Goal: Information Seeking & Learning: Check status

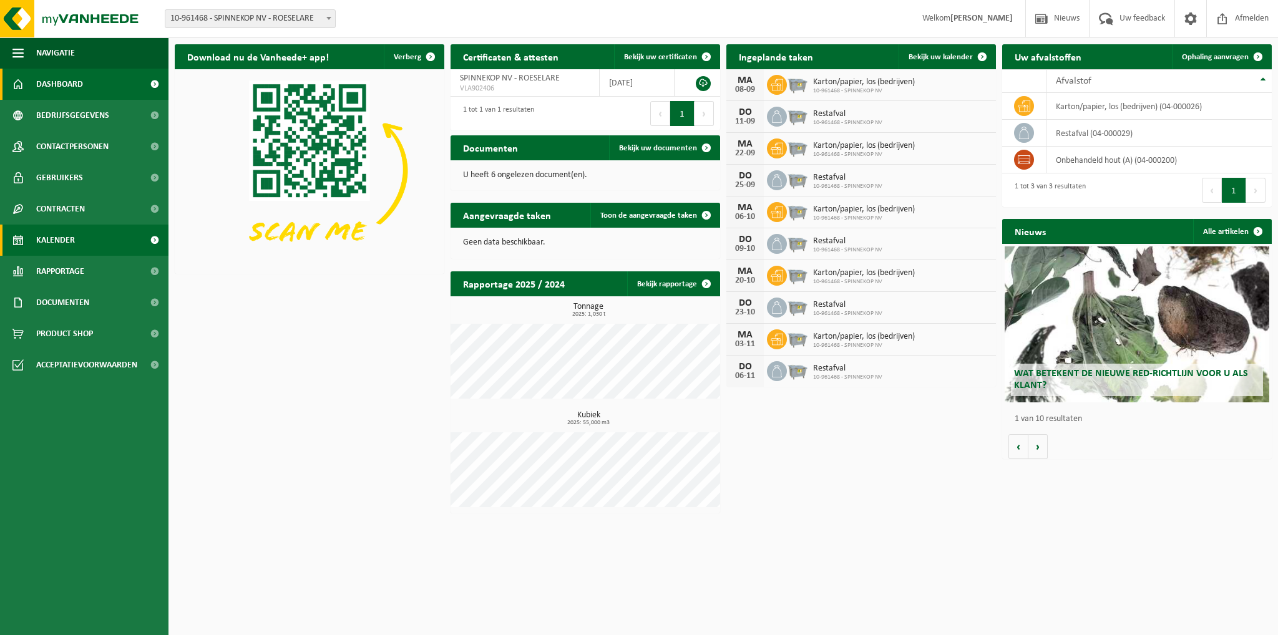
click at [57, 245] on span "Kalender" at bounding box center [55, 240] width 39 height 31
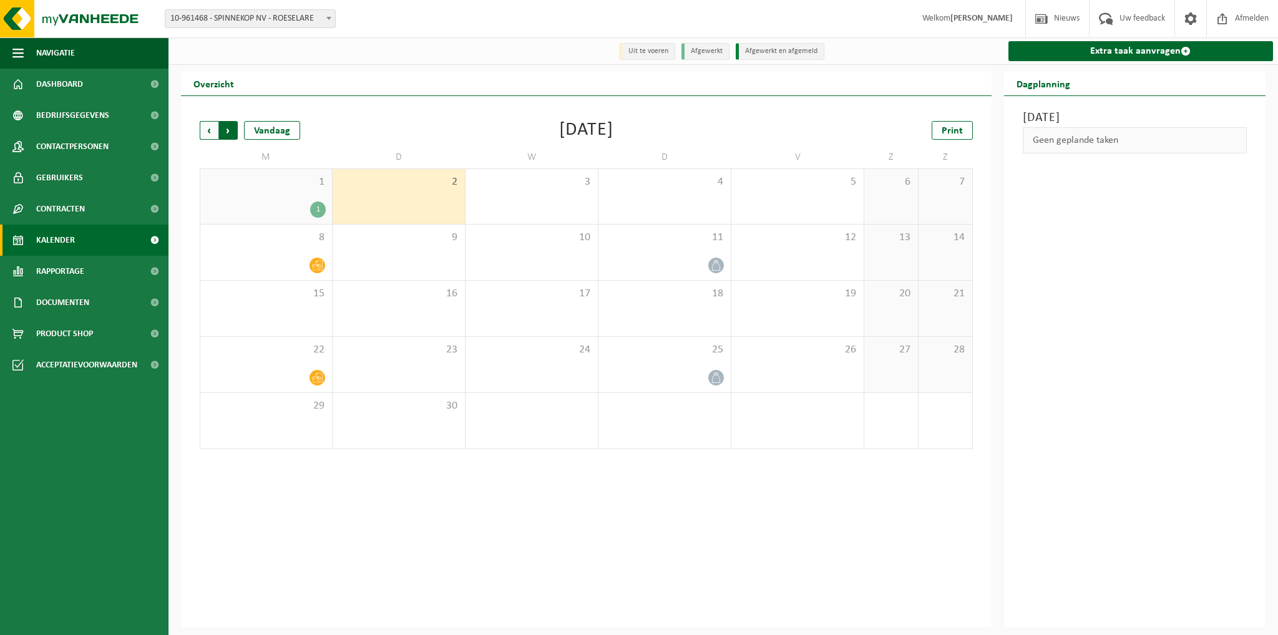
click at [207, 130] on span "Vorige" at bounding box center [209, 130] width 19 height 19
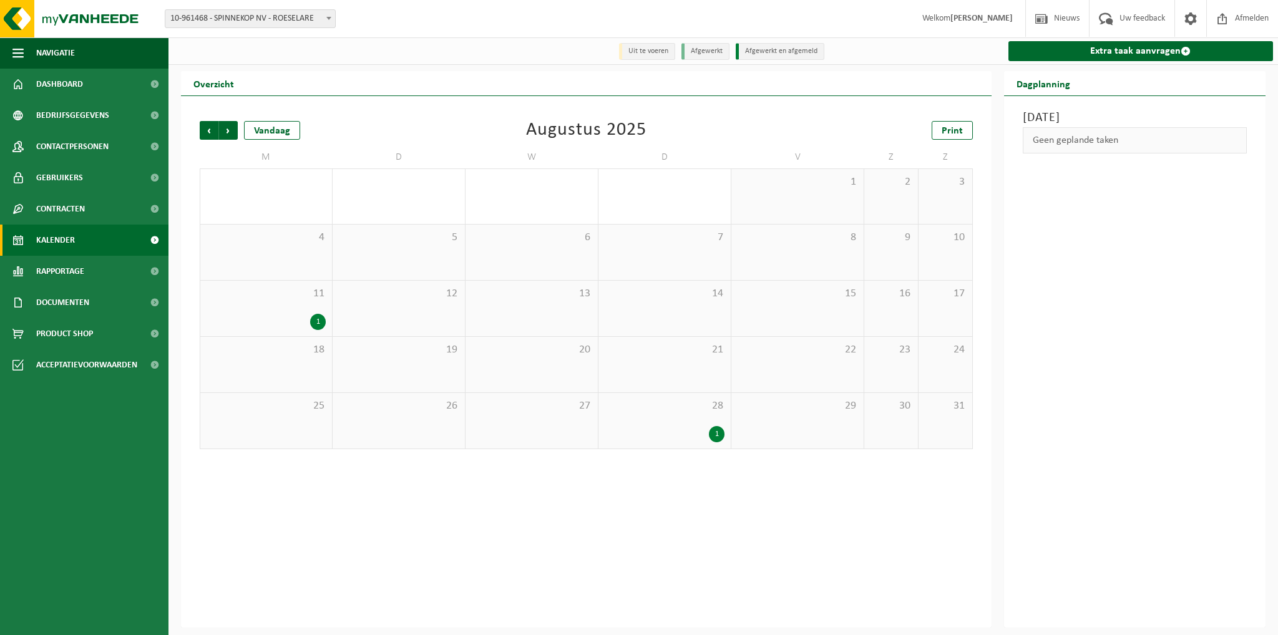
click at [318, 320] on div "1" at bounding box center [318, 322] width 16 height 16
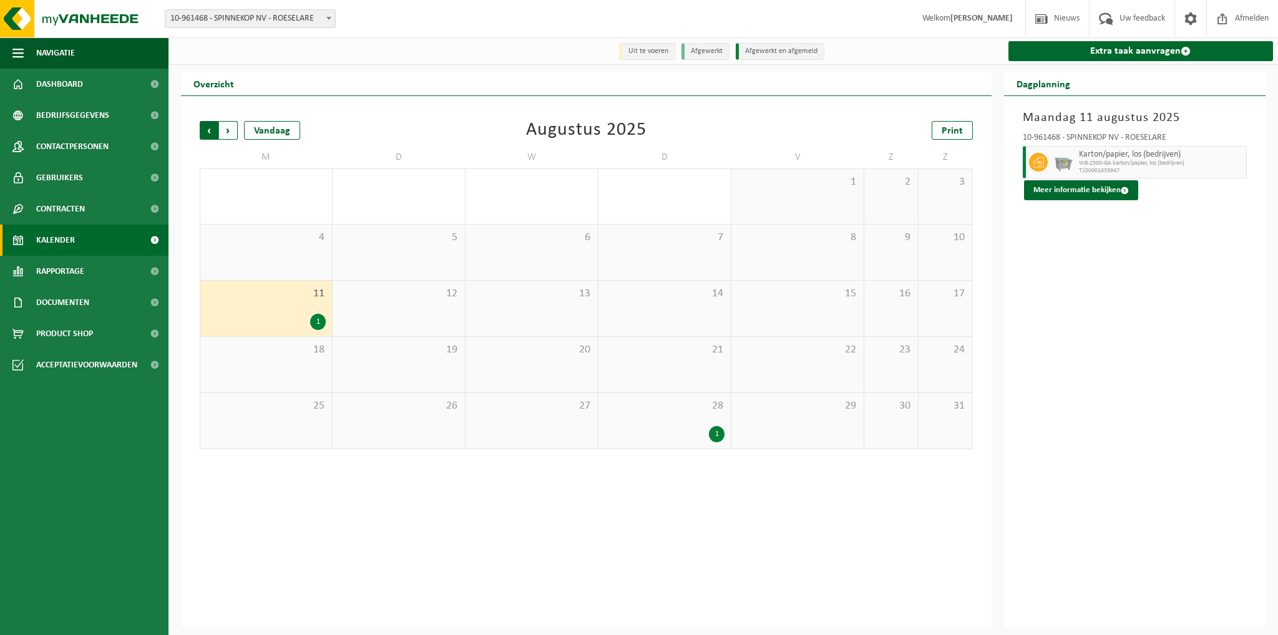
click at [227, 125] on span "Volgende" at bounding box center [228, 130] width 19 height 19
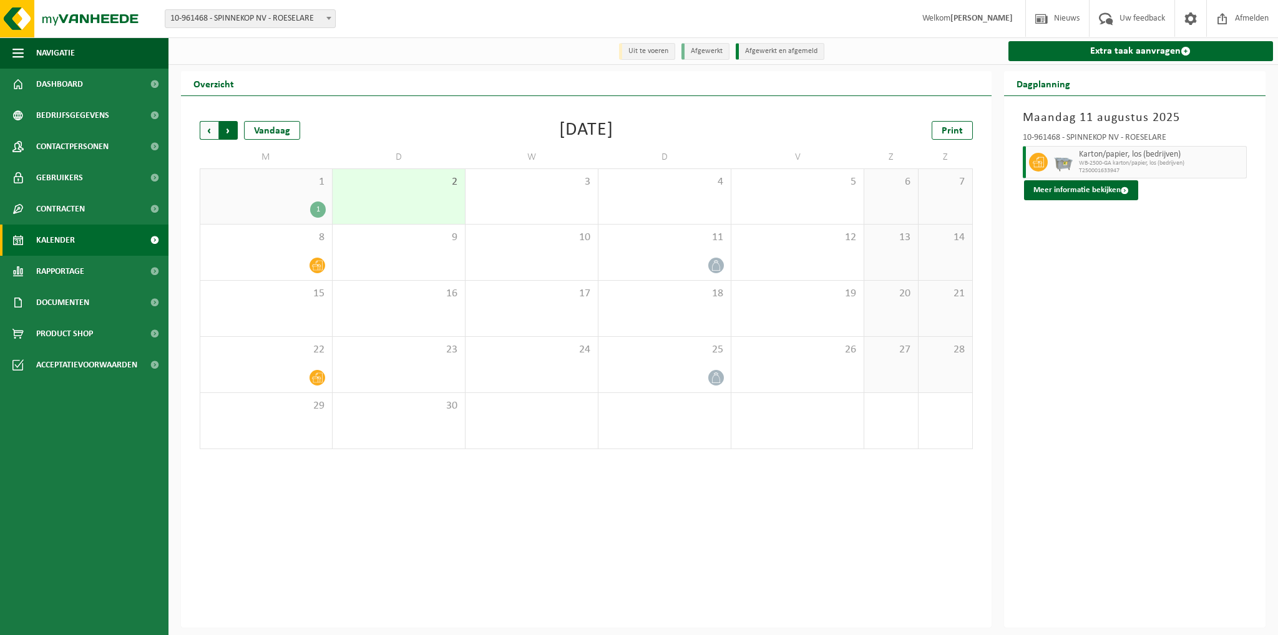
click at [209, 125] on span "Vorige" at bounding box center [209, 130] width 19 height 19
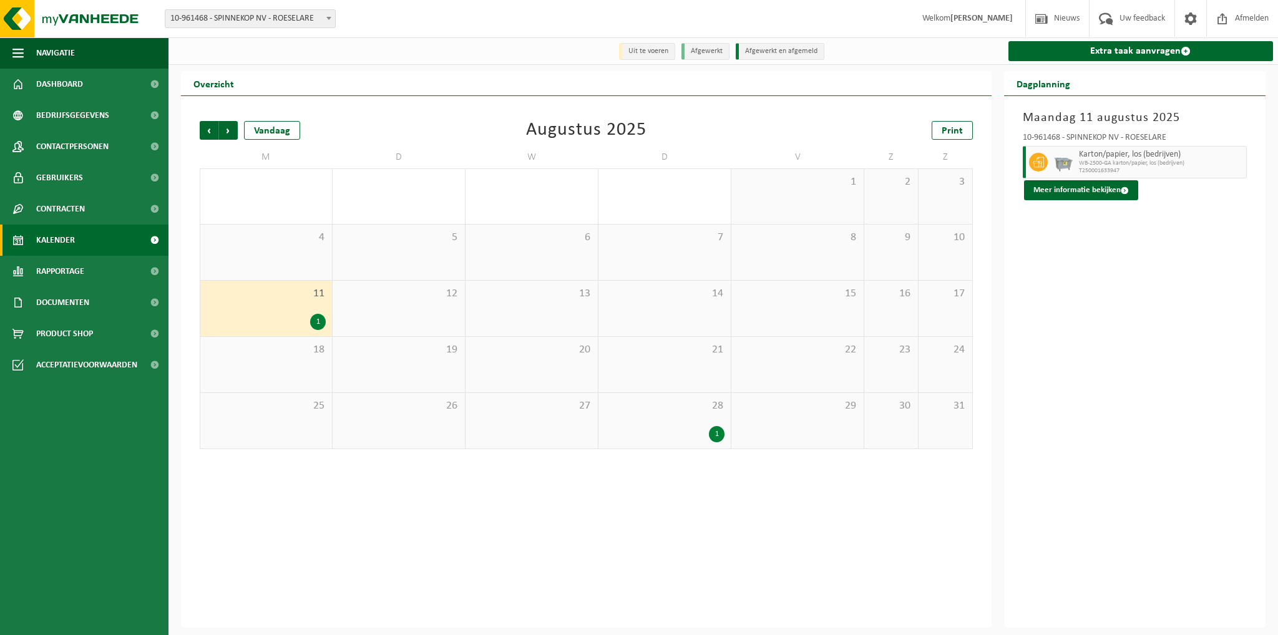
click at [209, 125] on span "Vorige" at bounding box center [209, 130] width 19 height 19
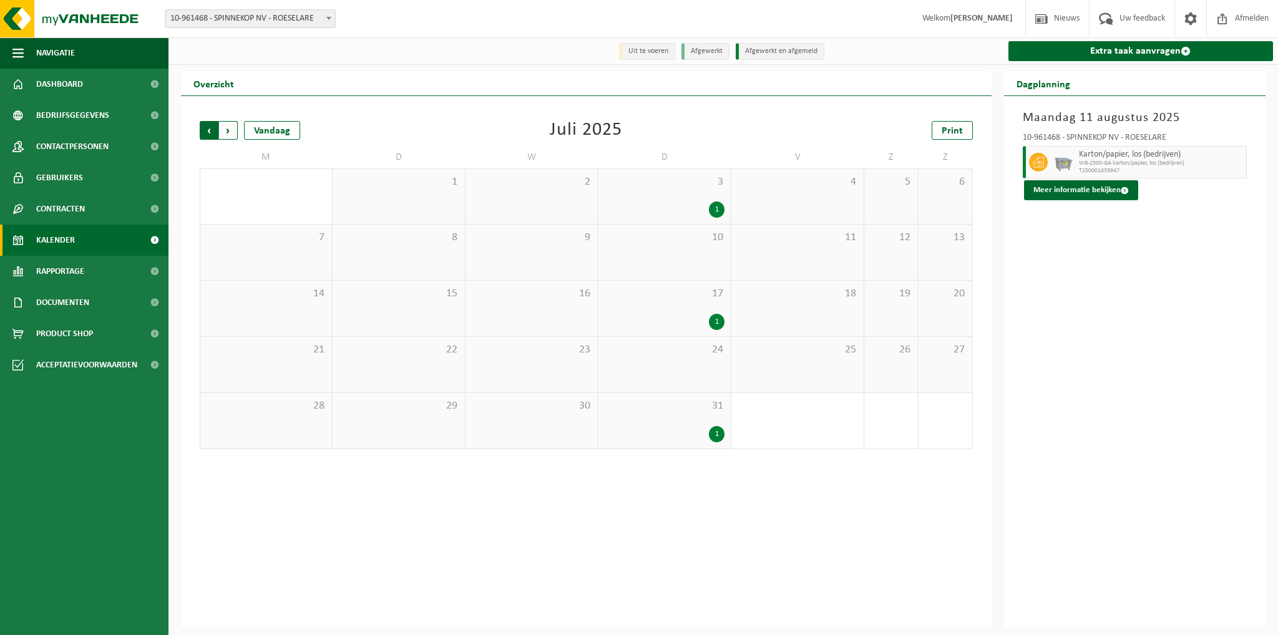
click at [233, 133] on span "Volgende" at bounding box center [228, 130] width 19 height 19
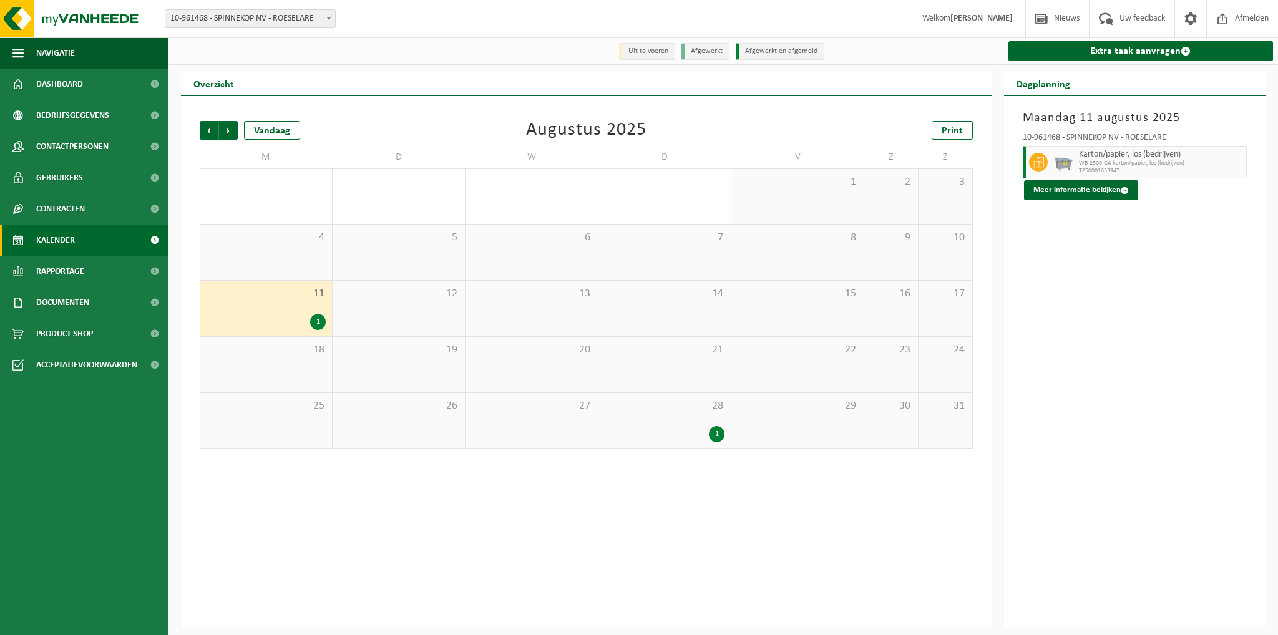
click at [461, 313] on div "12" at bounding box center [399, 309] width 132 height 56
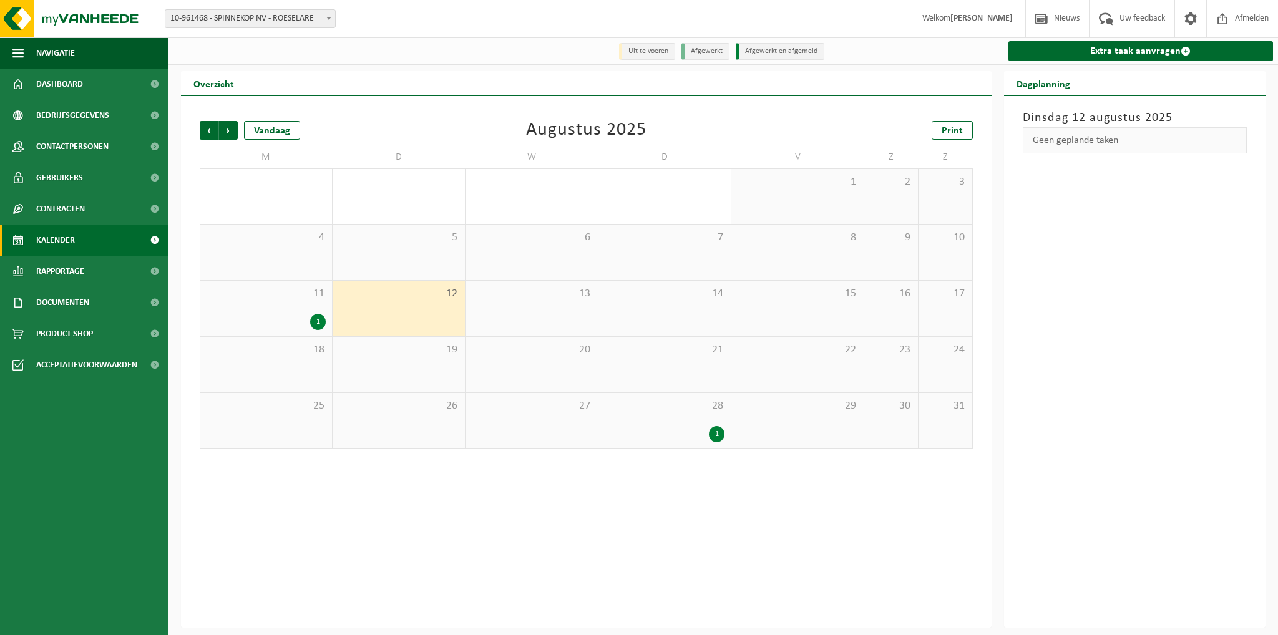
click at [539, 320] on div "13" at bounding box center [532, 309] width 132 height 56
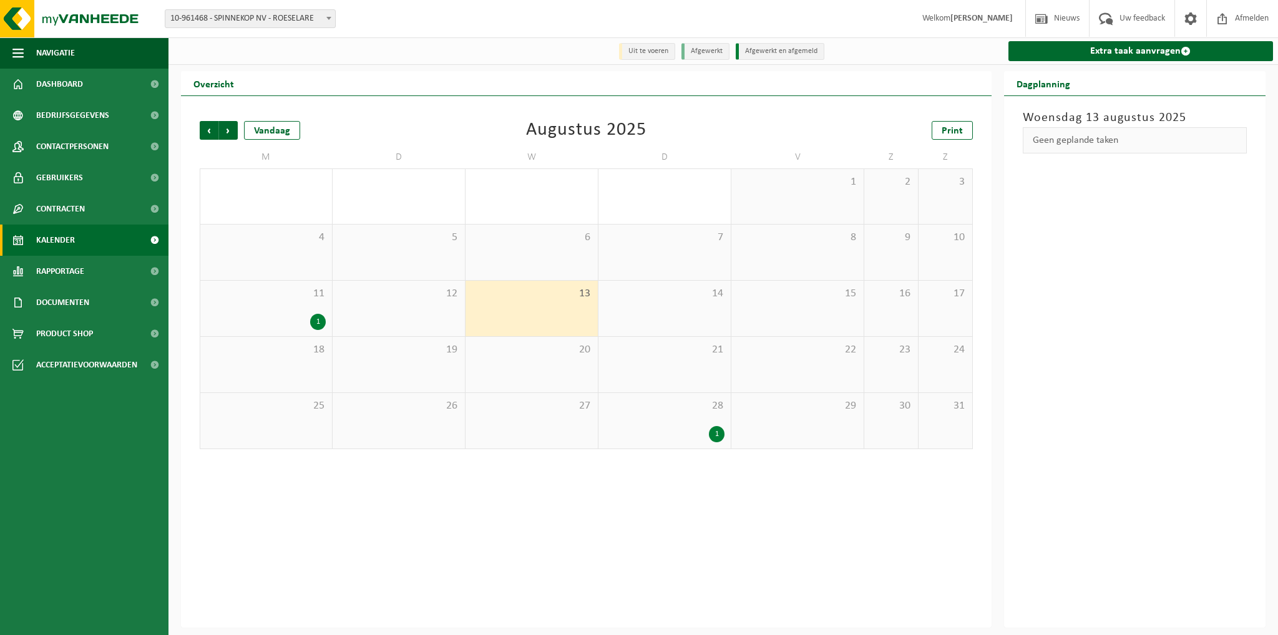
click at [590, 316] on div "13" at bounding box center [532, 309] width 132 height 56
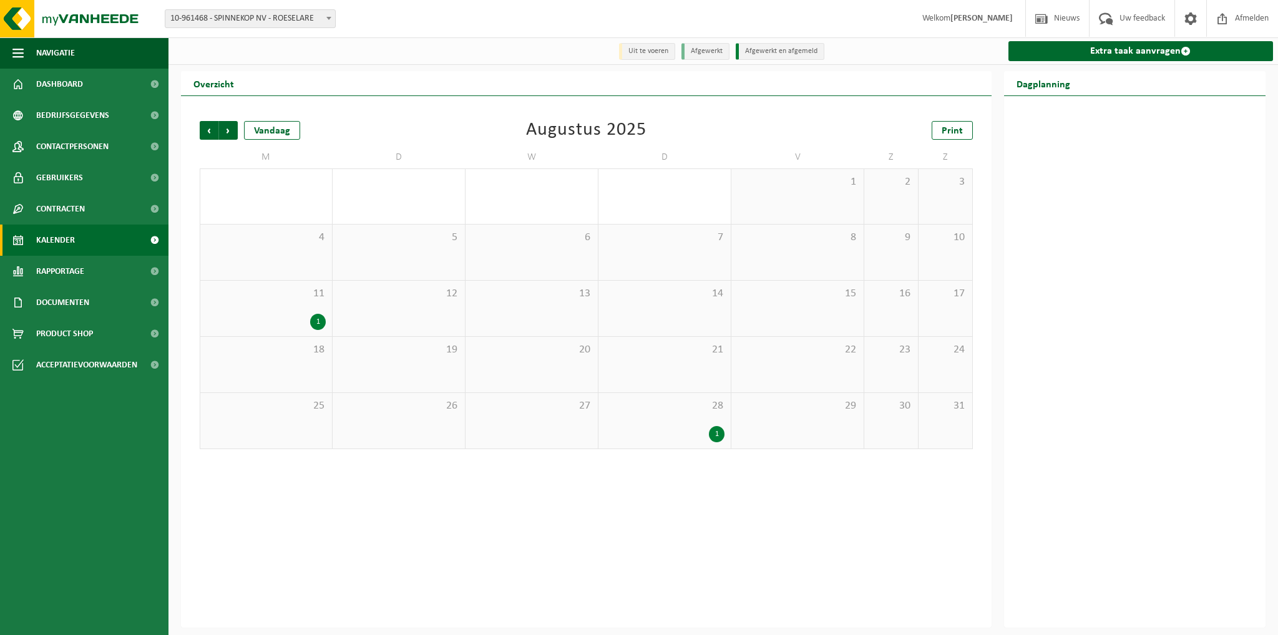
click at [678, 326] on div "14" at bounding box center [664, 309] width 132 height 56
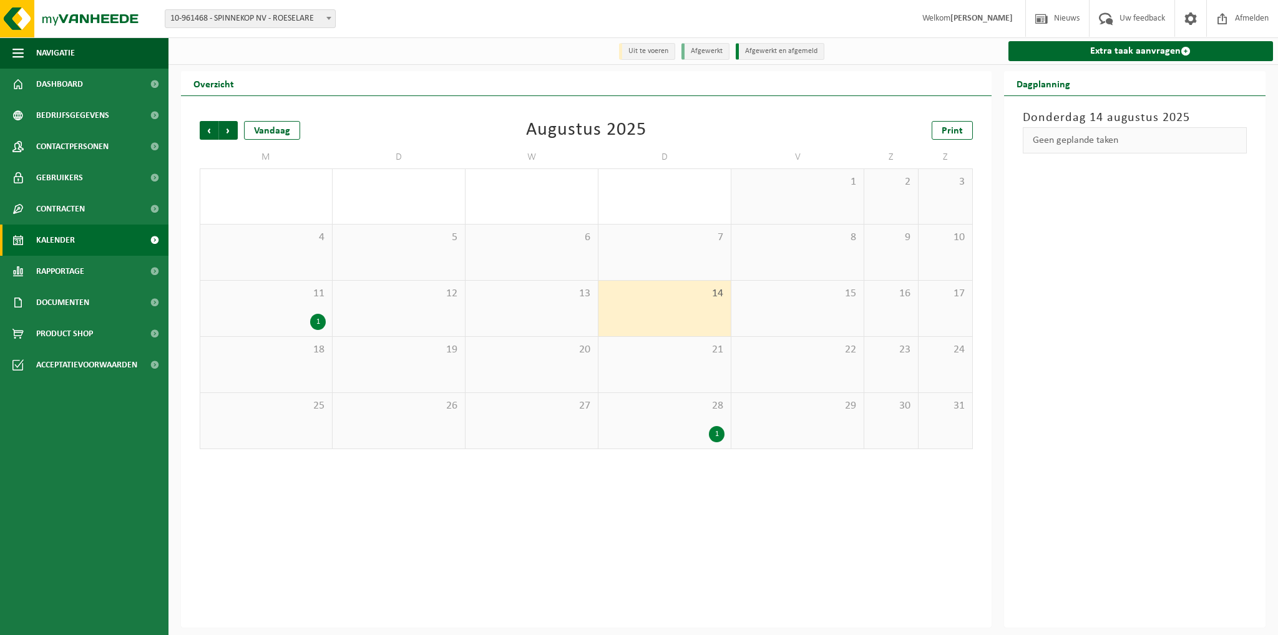
click at [670, 411] on span "28" at bounding box center [665, 406] width 120 height 14
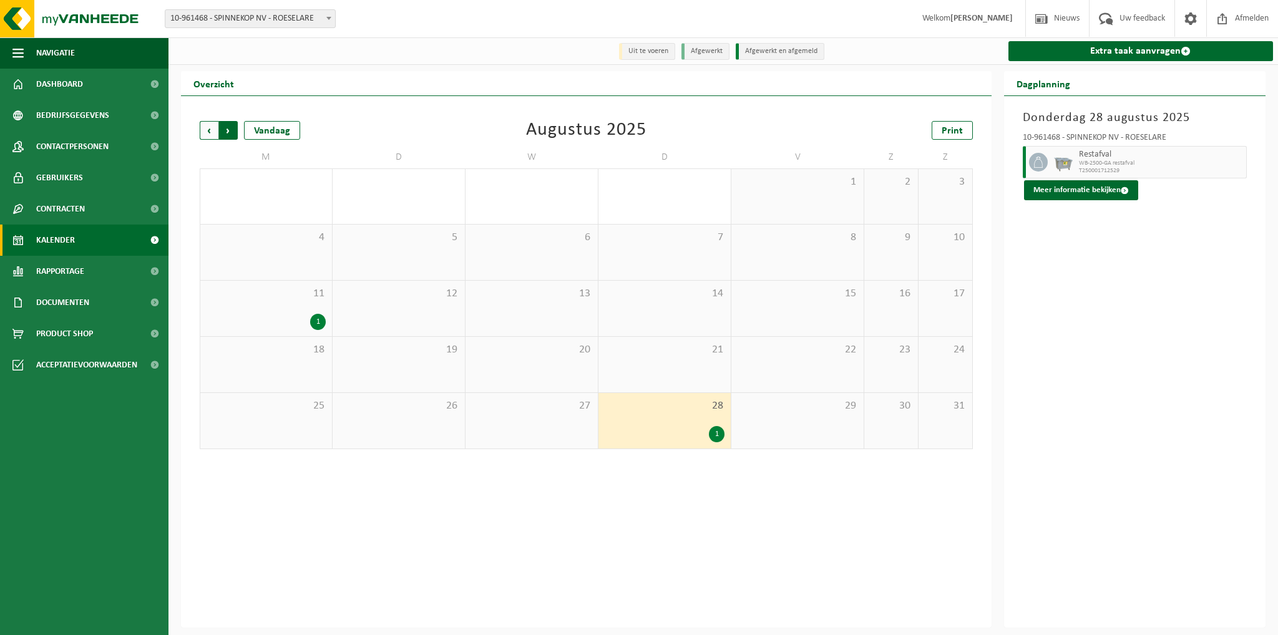
click at [204, 128] on span "Vorige" at bounding box center [209, 130] width 19 height 19
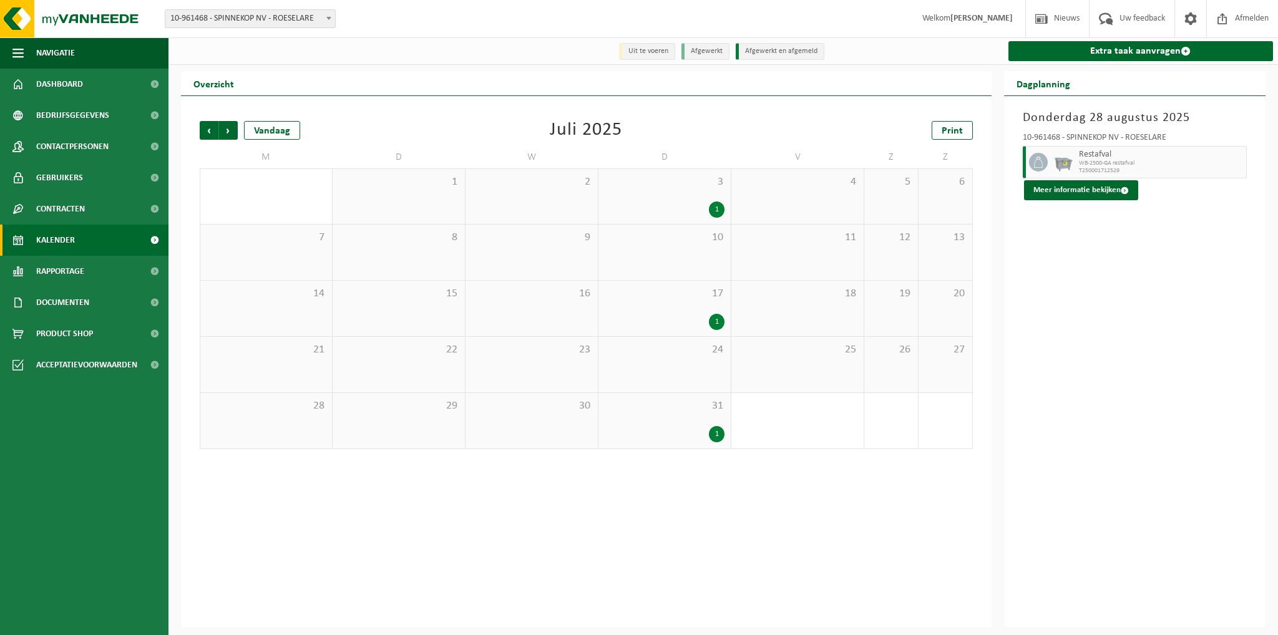
click at [681, 429] on div "1" at bounding box center [665, 434] width 120 height 16
click at [232, 132] on span "Volgende" at bounding box center [228, 130] width 19 height 19
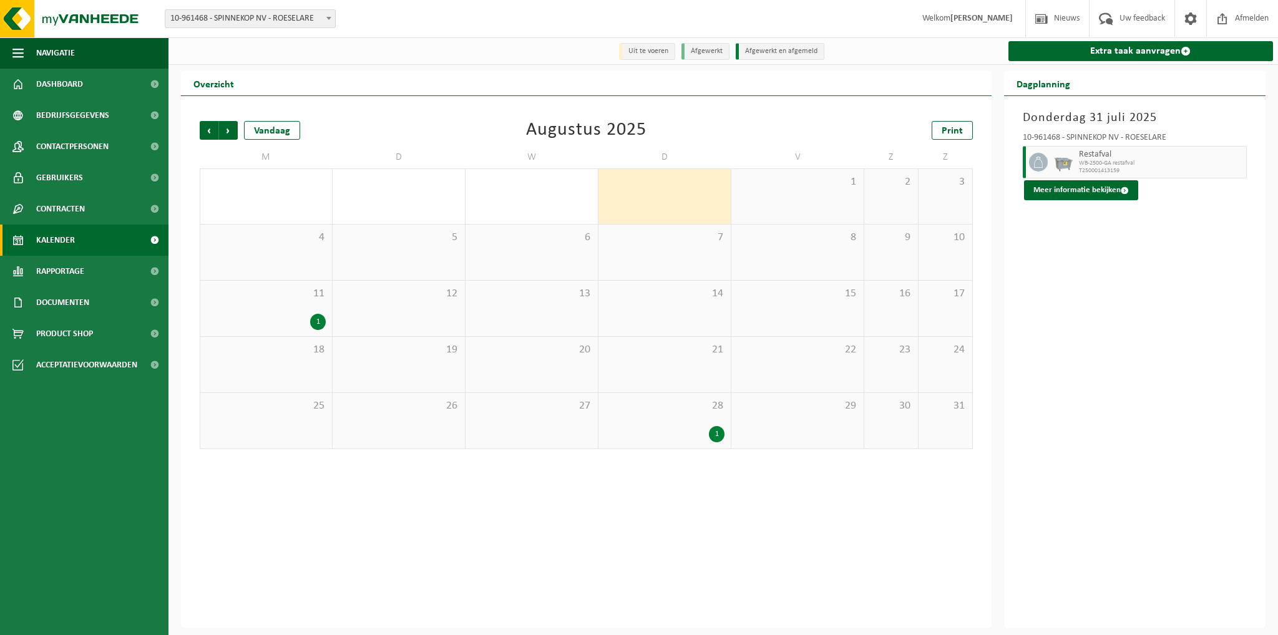
click at [232, 132] on span "Volgende" at bounding box center [228, 130] width 19 height 19
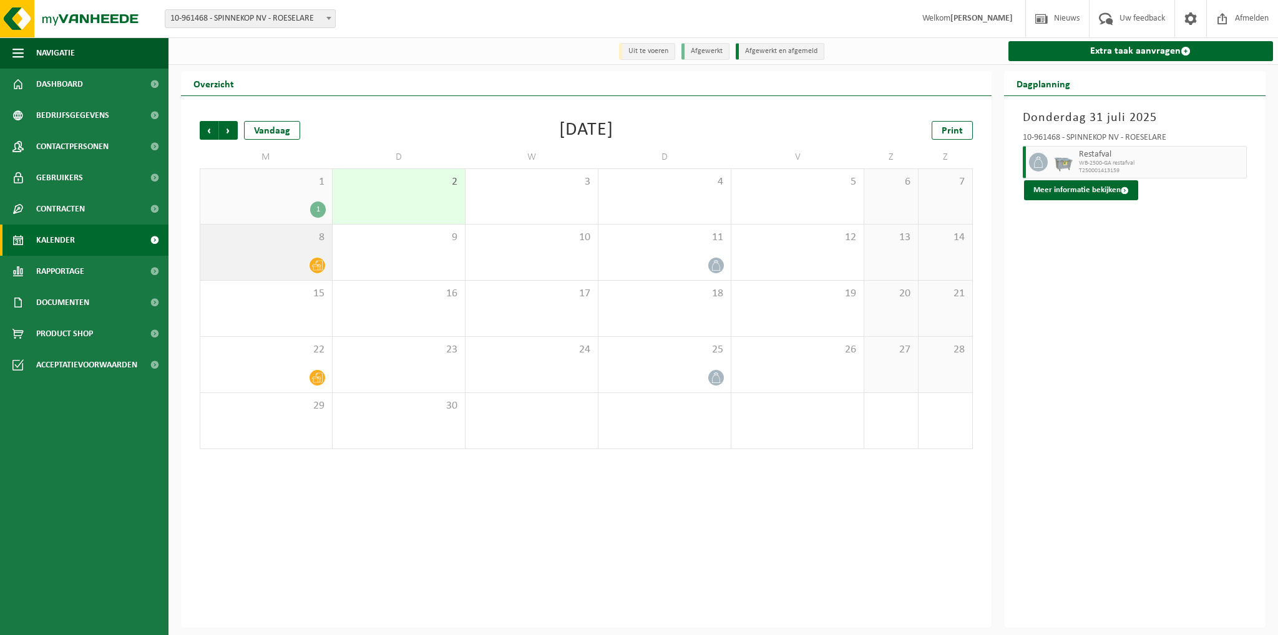
click at [308, 263] on div at bounding box center [266, 265] width 119 height 17
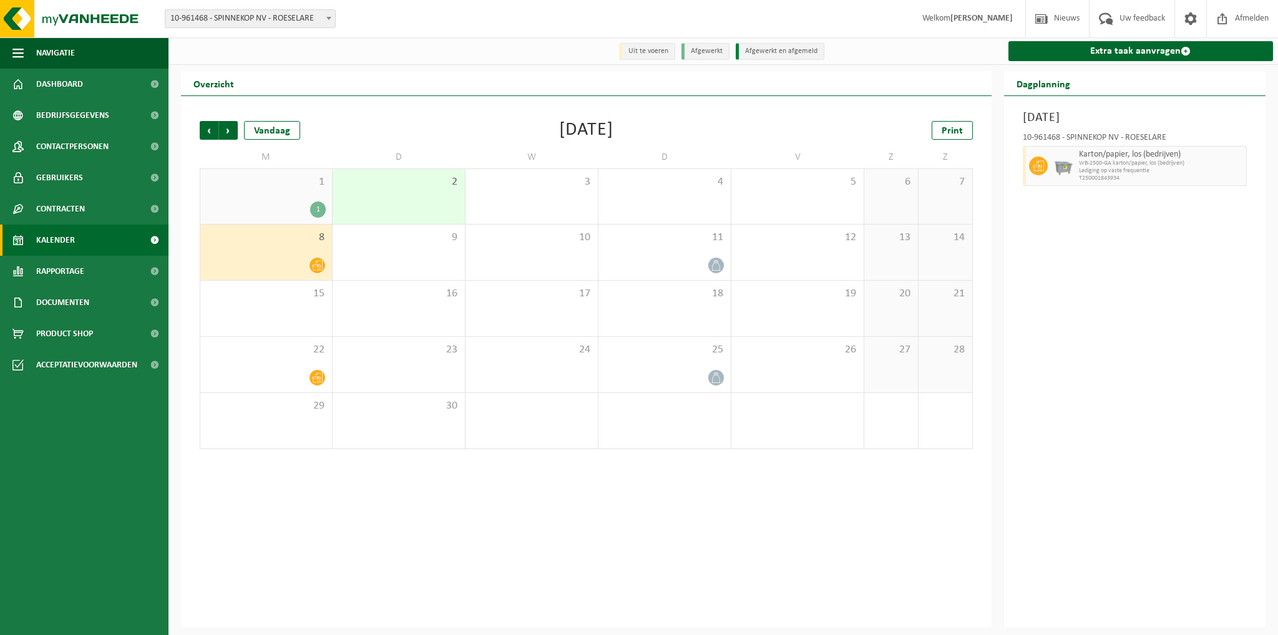
click at [312, 202] on div "1" at bounding box center [266, 210] width 119 height 16
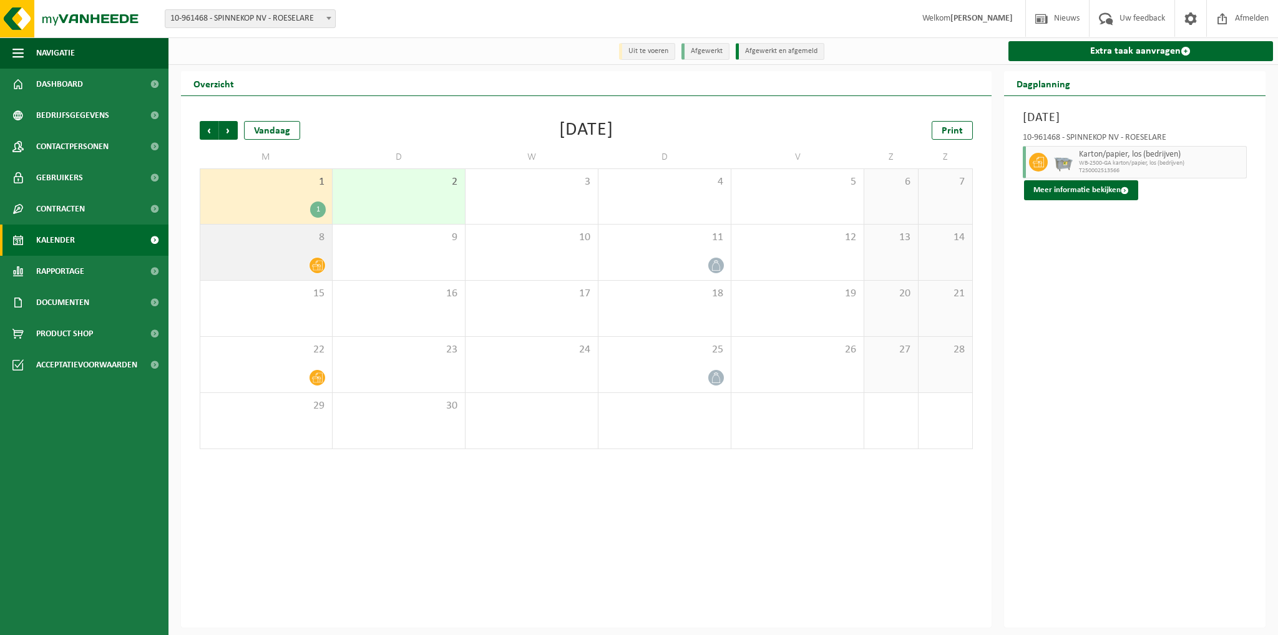
click at [308, 273] on div at bounding box center [266, 265] width 119 height 17
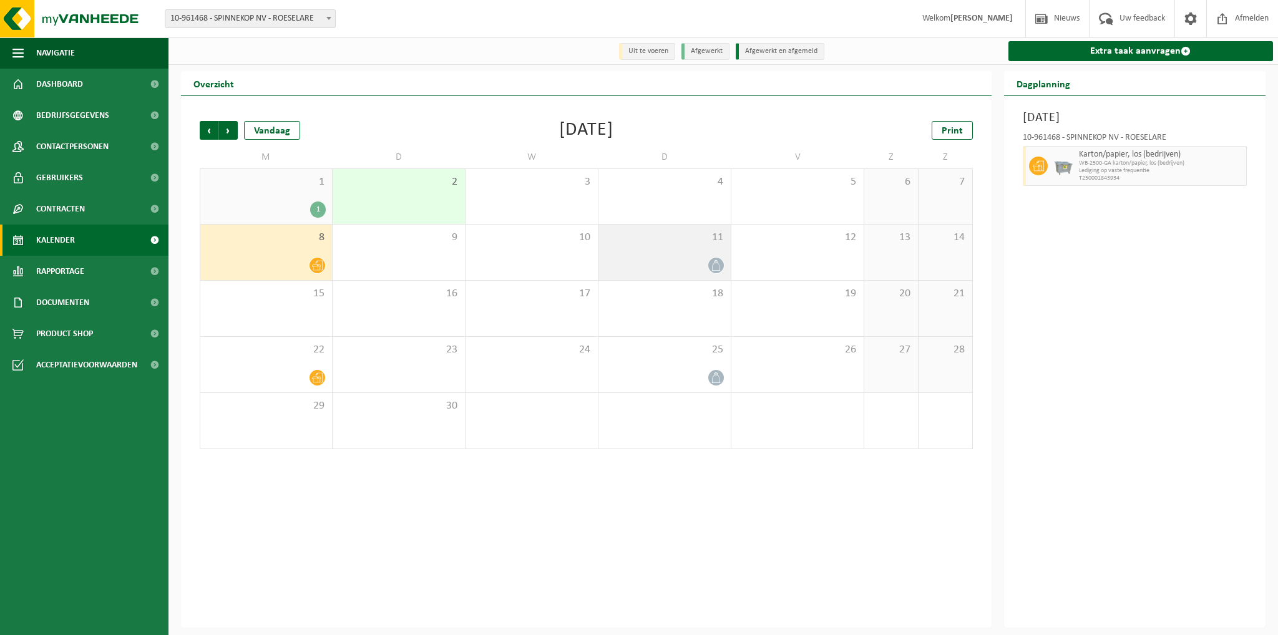
click at [686, 261] on div at bounding box center [665, 265] width 120 height 17
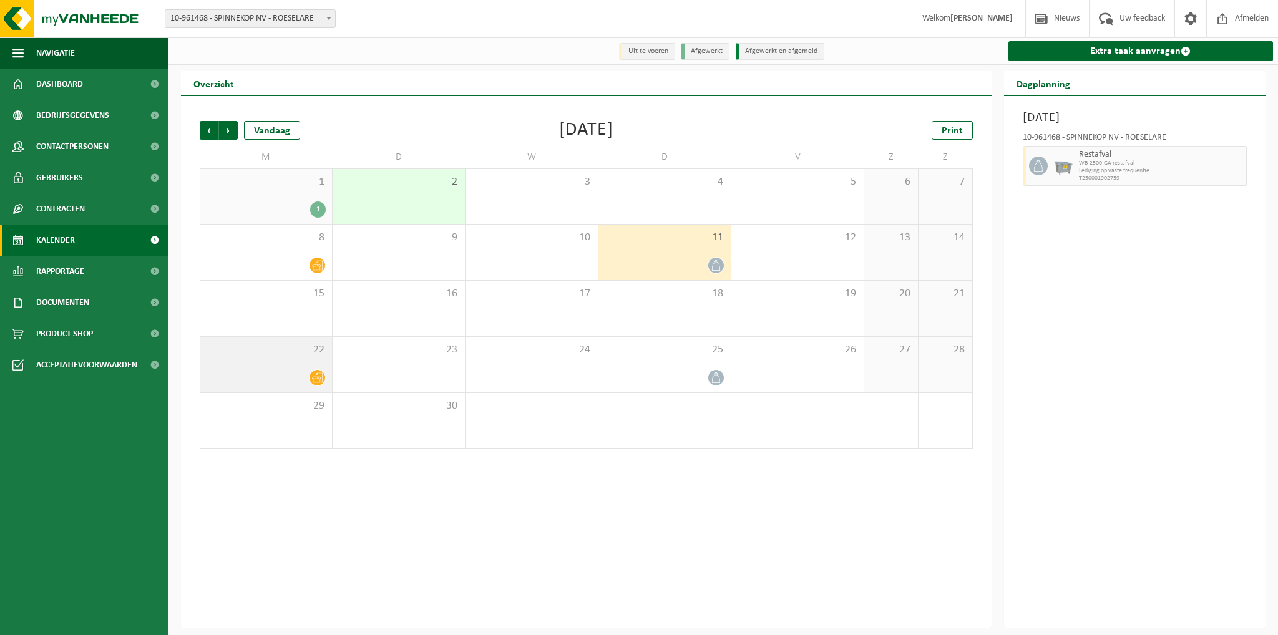
click at [318, 370] on div at bounding box center [317, 377] width 17 height 17
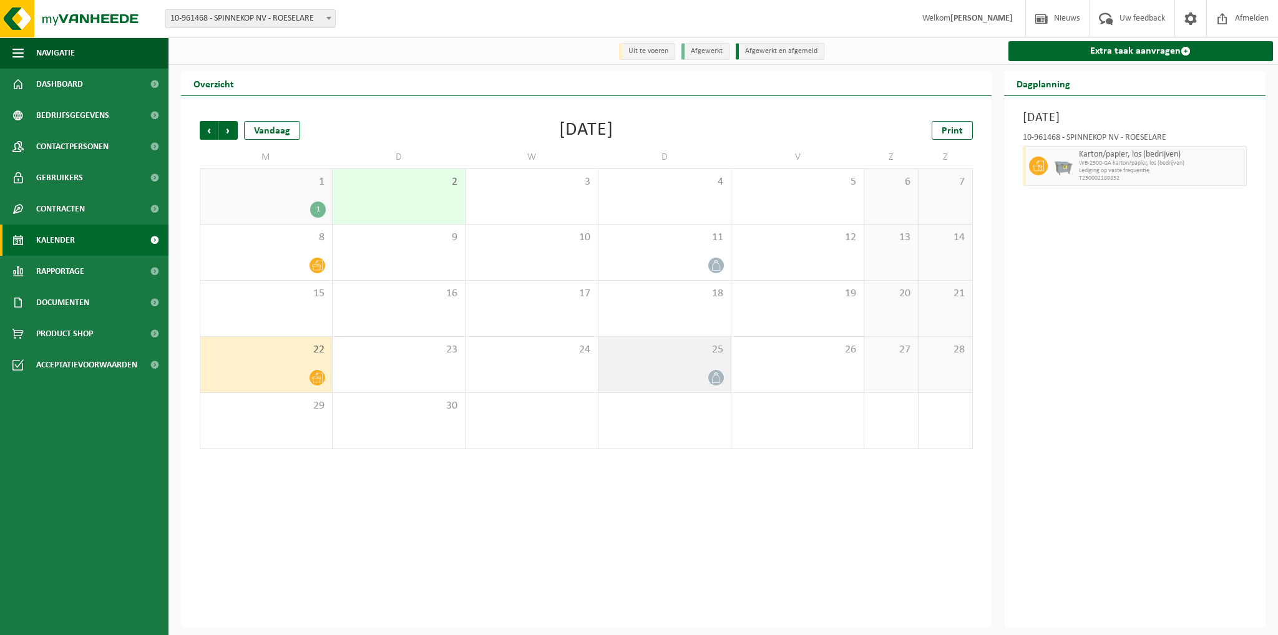
click at [680, 368] on div "25" at bounding box center [664, 365] width 132 height 56
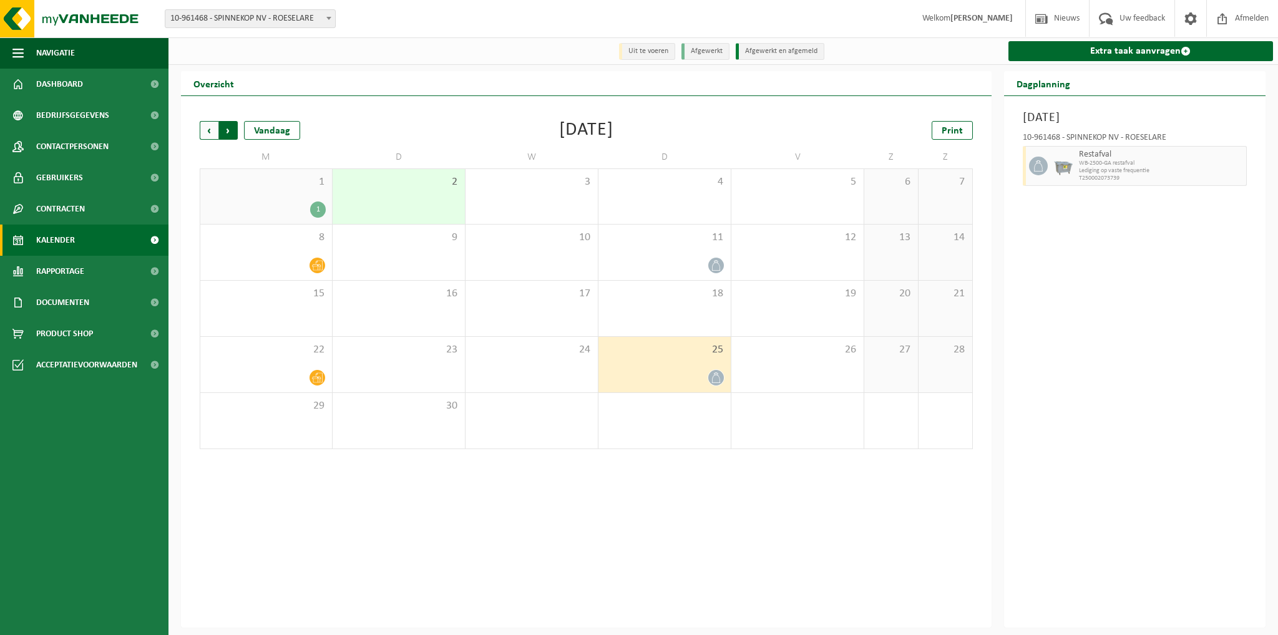
click at [212, 135] on span "Vorige" at bounding box center [209, 130] width 19 height 19
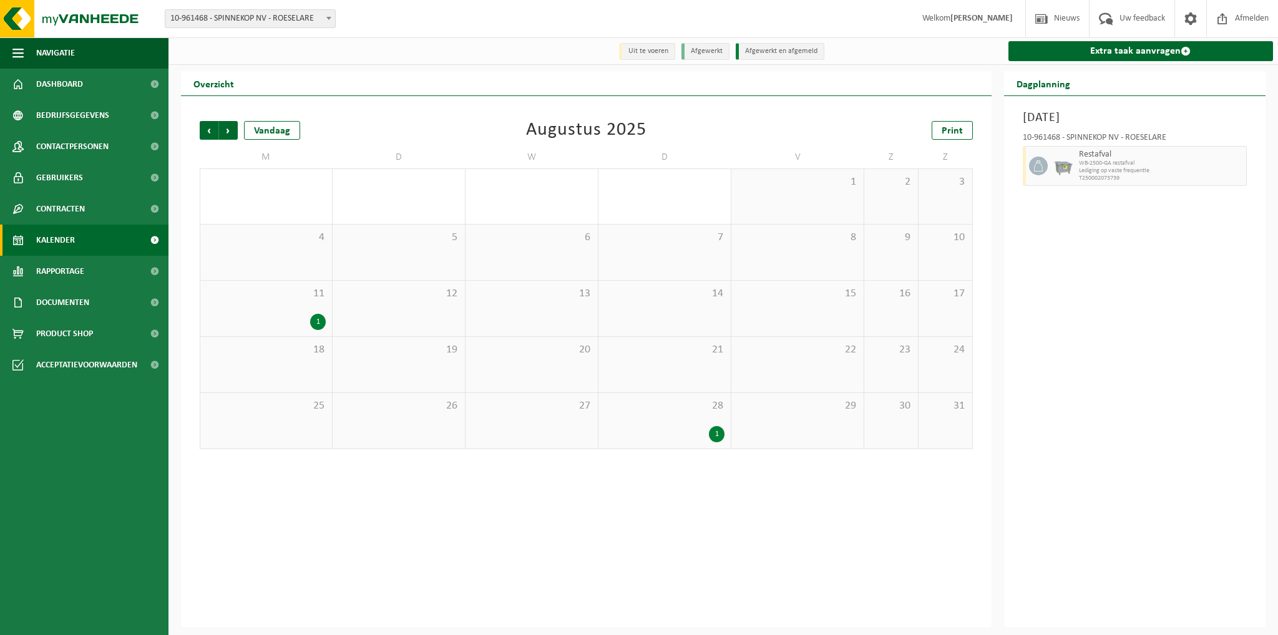
click at [667, 420] on div "28 1" at bounding box center [664, 421] width 132 height 56
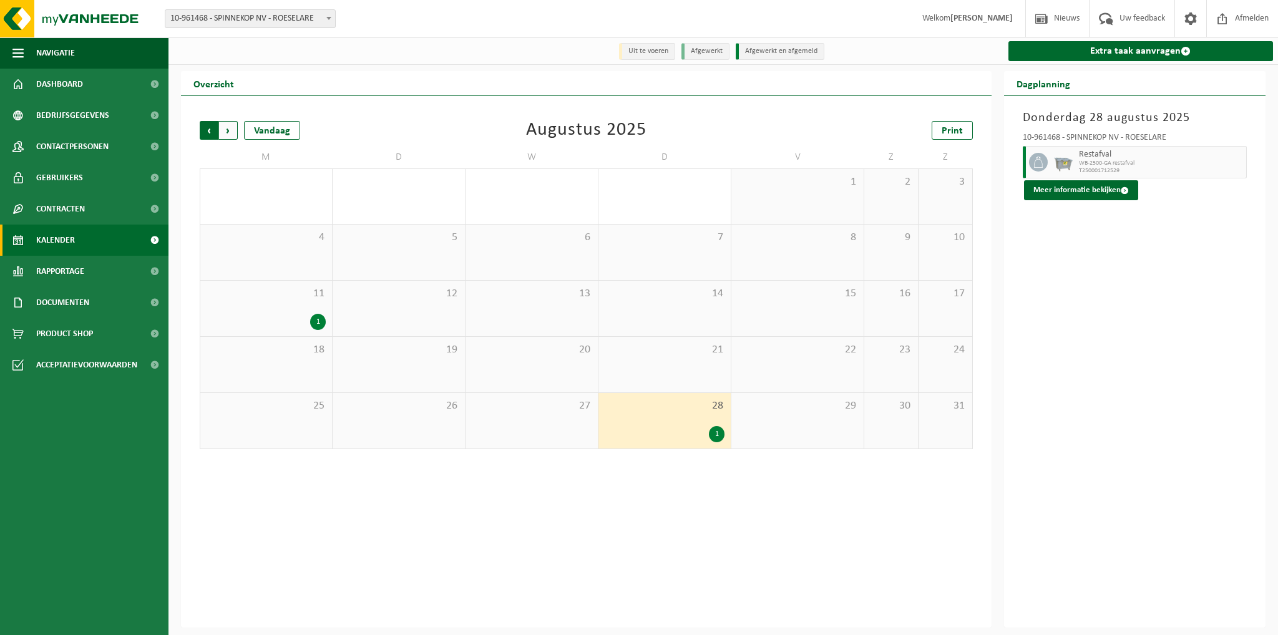
click at [236, 133] on span "Volgende" at bounding box center [228, 130] width 19 height 19
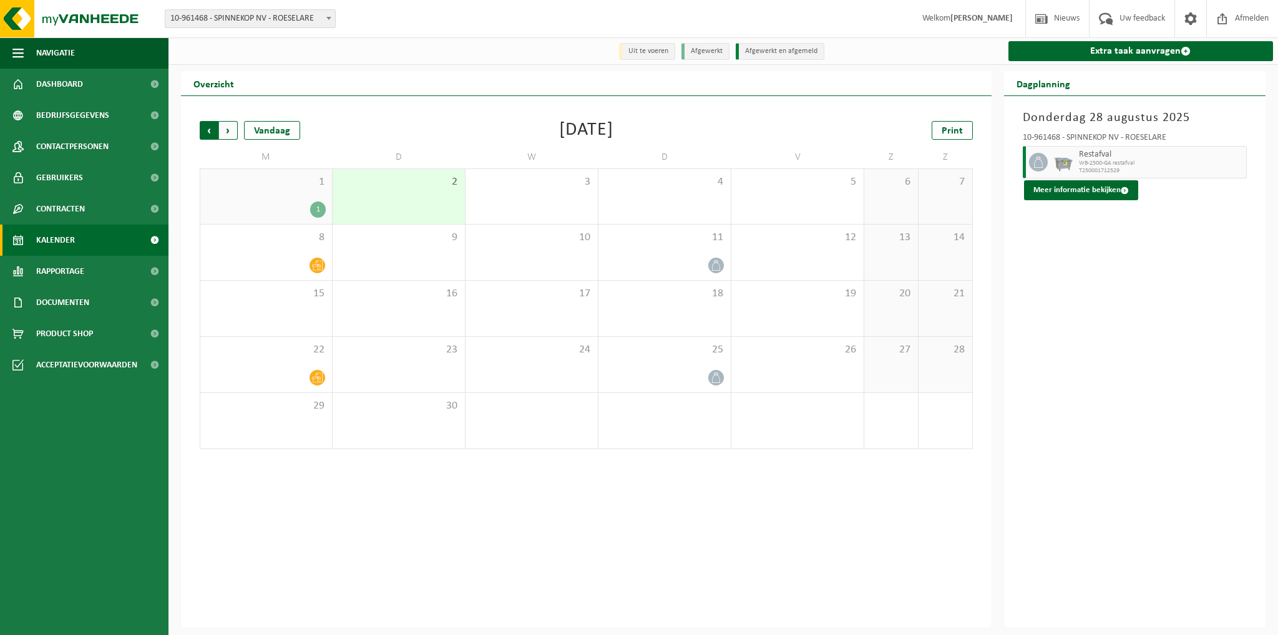
click at [236, 135] on span "Volgende" at bounding box center [228, 130] width 19 height 19
click at [204, 141] on div "Vorige Volgende Vandaag Oktober 2025 Print M D W D V Z Z 29 30 1 2 3 4 5 6 7 8 …" at bounding box center [586, 285] width 786 height 353
click at [205, 132] on span "Vorige" at bounding box center [209, 130] width 19 height 19
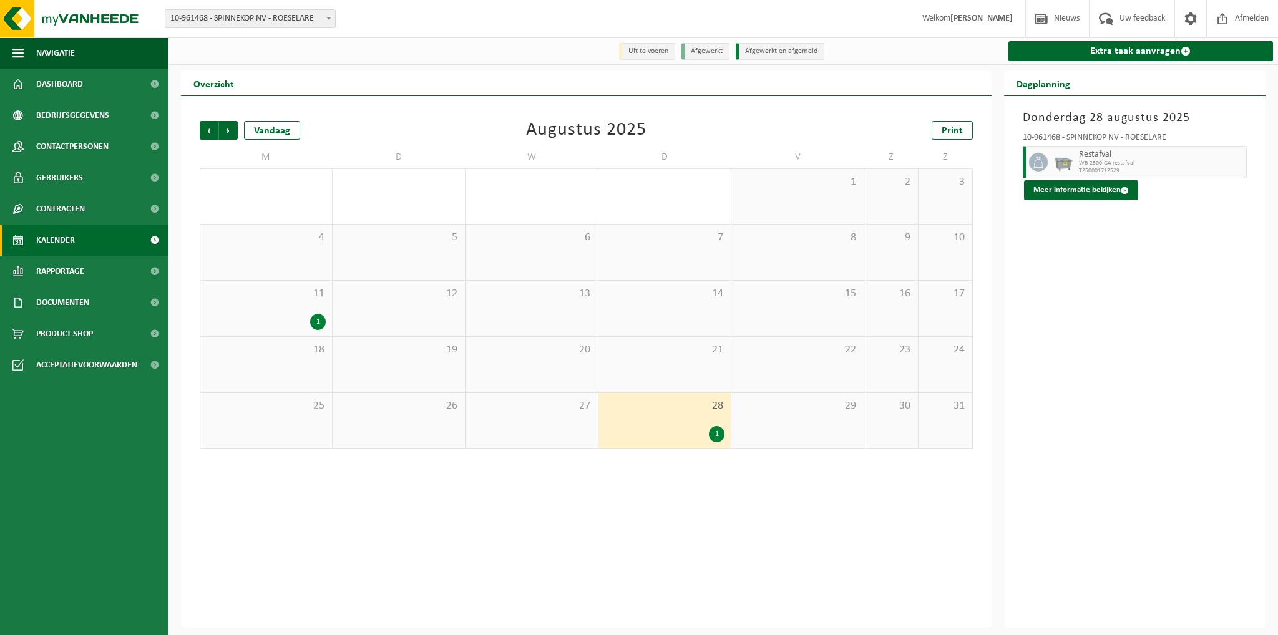
click at [308, 411] on span "25" at bounding box center [266, 406] width 119 height 14
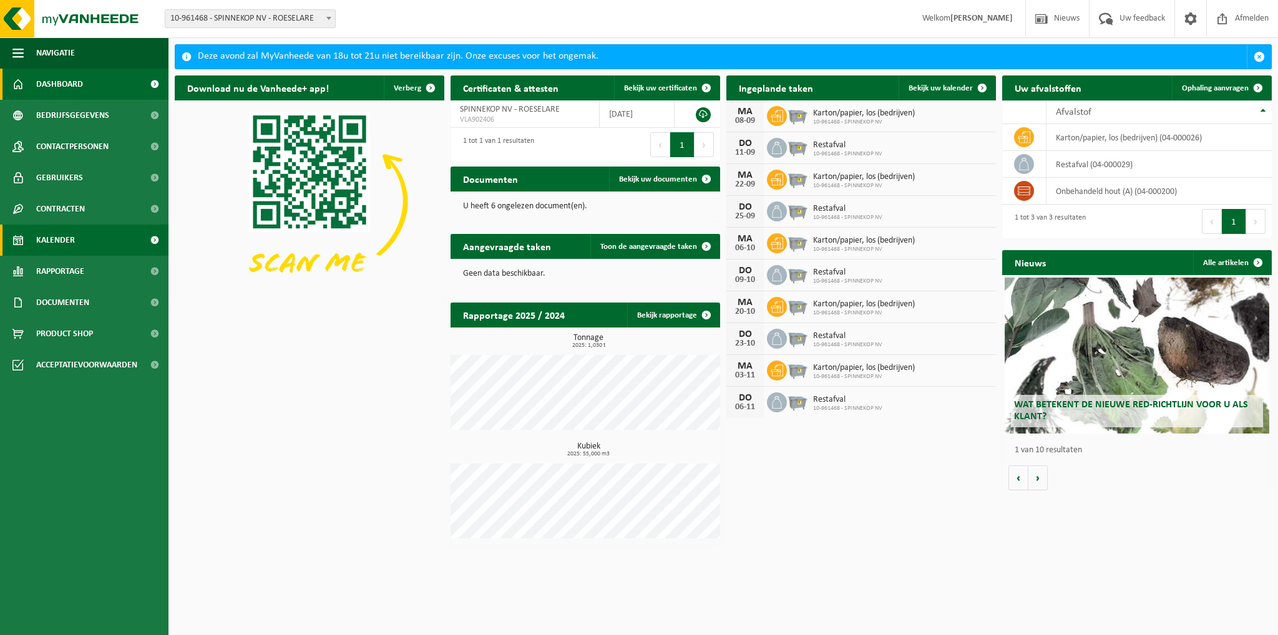
click at [102, 245] on link "Kalender" at bounding box center [84, 240] width 168 height 31
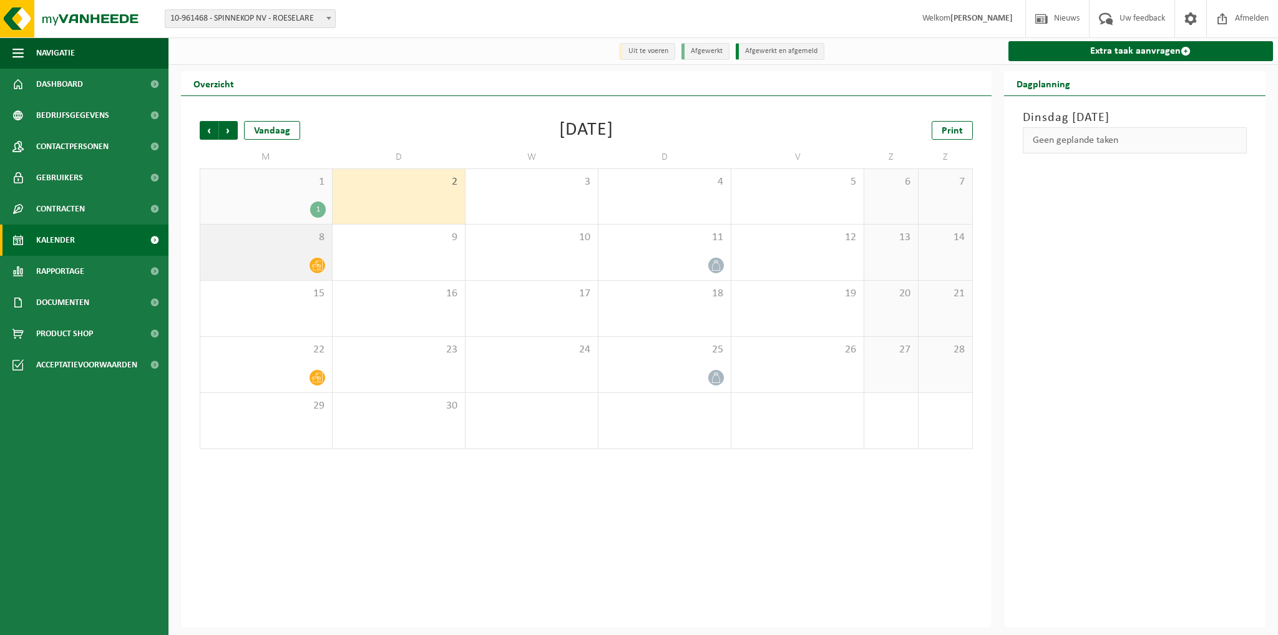
click at [291, 273] on div at bounding box center [266, 265] width 119 height 17
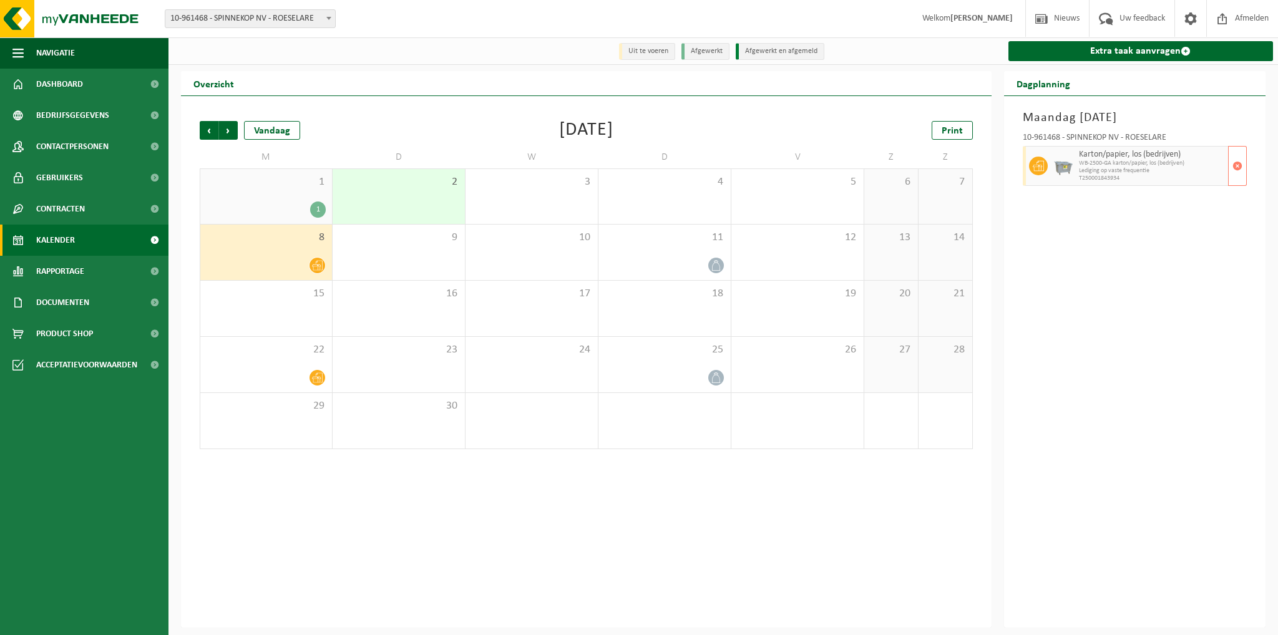
click at [1162, 173] on span "Lediging op vaste frequentie" at bounding box center [1152, 170] width 147 height 7
click at [1073, 165] on div at bounding box center [1063, 166] width 25 height 40
click at [80, 213] on span "Contracten" at bounding box center [60, 208] width 49 height 31
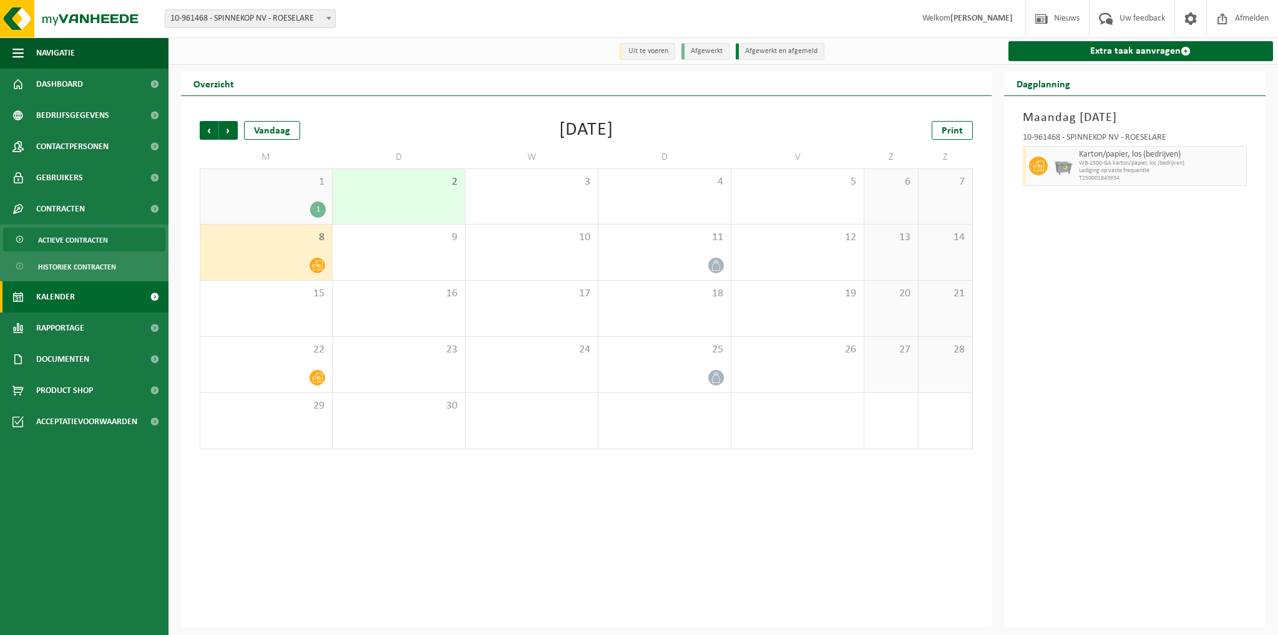
click at [95, 236] on span "Actieve contracten" at bounding box center [73, 240] width 70 height 24
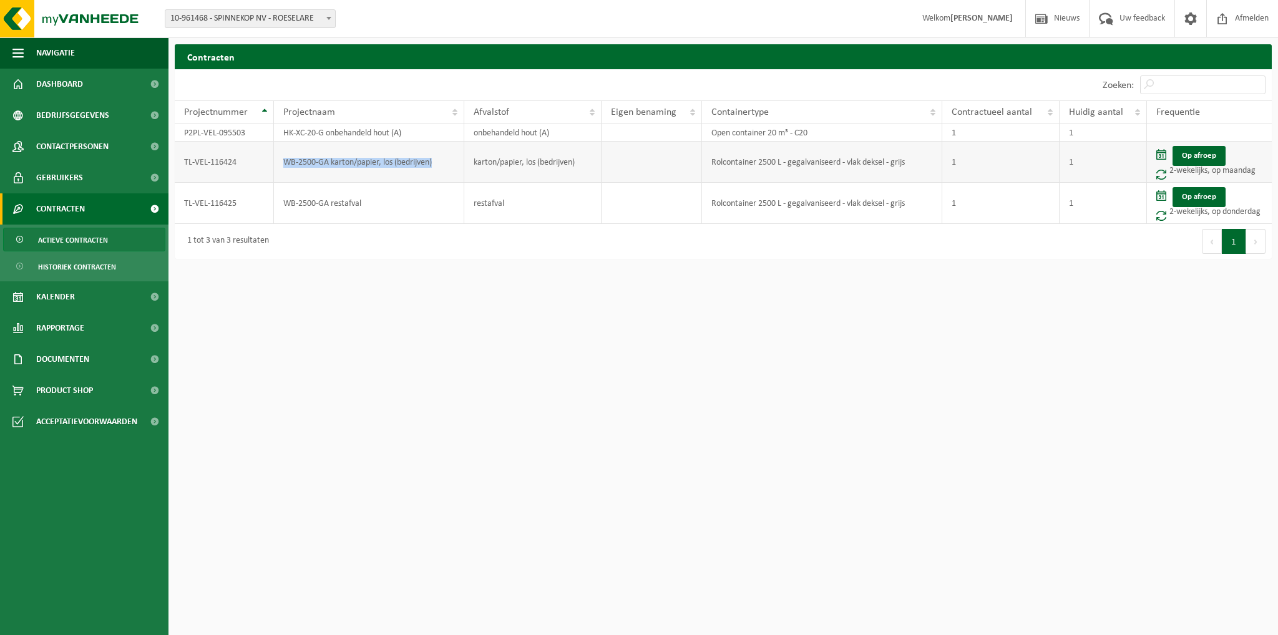
drag, startPoint x: 284, startPoint y: 160, endPoint x: 444, endPoint y: 160, distance: 160.4
click at [444, 160] on td "WB-2500-GA karton/papier, los (bedrijven)" at bounding box center [369, 162] width 190 height 41
click at [514, 321] on html "Vestiging: 10-961468 - SPINNEKOP NV - ROESELARE 10-961468 - SPINNEKOP NV - ROES…" at bounding box center [639, 317] width 1278 height 635
drag, startPoint x: 285, startPoint y: 205, endPoint x: 404, endPoint y: 217, distance: 119.8
click at [384, 200] on td "WB-2500-GA restafval" at bounding box center [369, 203] width 190 height 41
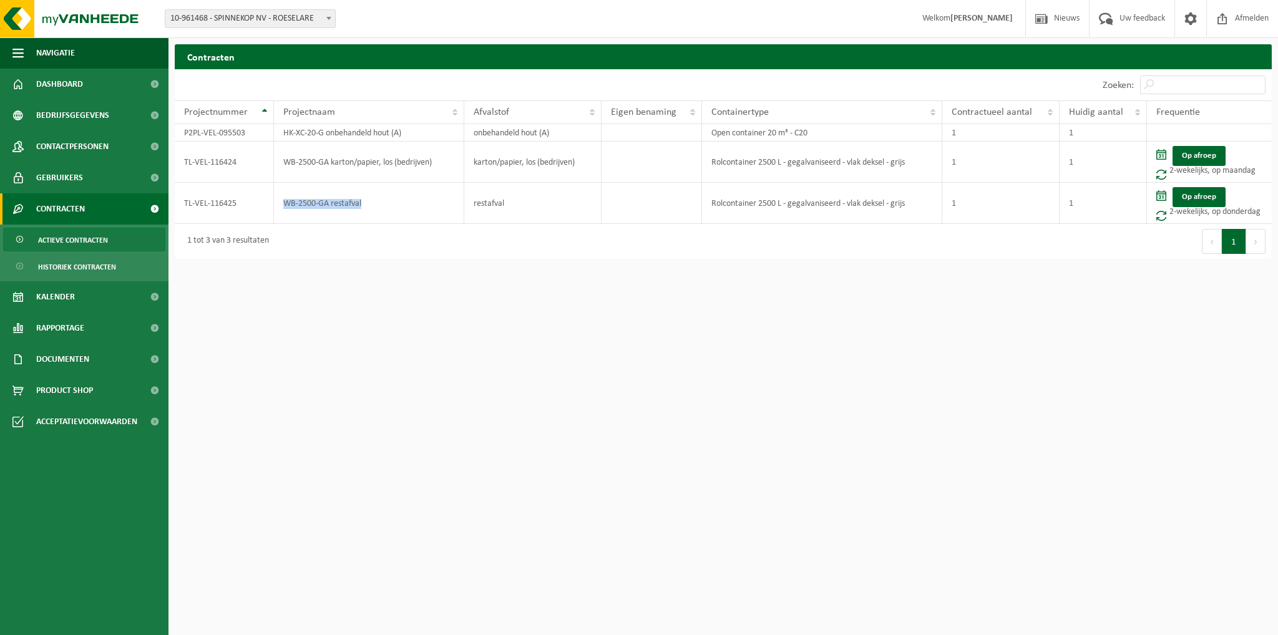
copy td "WB-2500-GA restafval"
click at [577, 328] on html "Vestiging: 10-961468 - SPINNEKOP NV - ROESELARE 10-961468 - SPINNEKOP NV - ROES…" at bounding box center [639, 317] width 1278 height 635
click at [476, 328] on html "Vestiging: 10-961468 - SPINNEKOP NV - ROESELARE 10-961468 - SPINNEKOP NV - ROES…" at bounding box center [639, 317] width 1278 height 635
click at [67, 387] on span "Product Shop" at bounding box center [64, 390] width 57 height 31
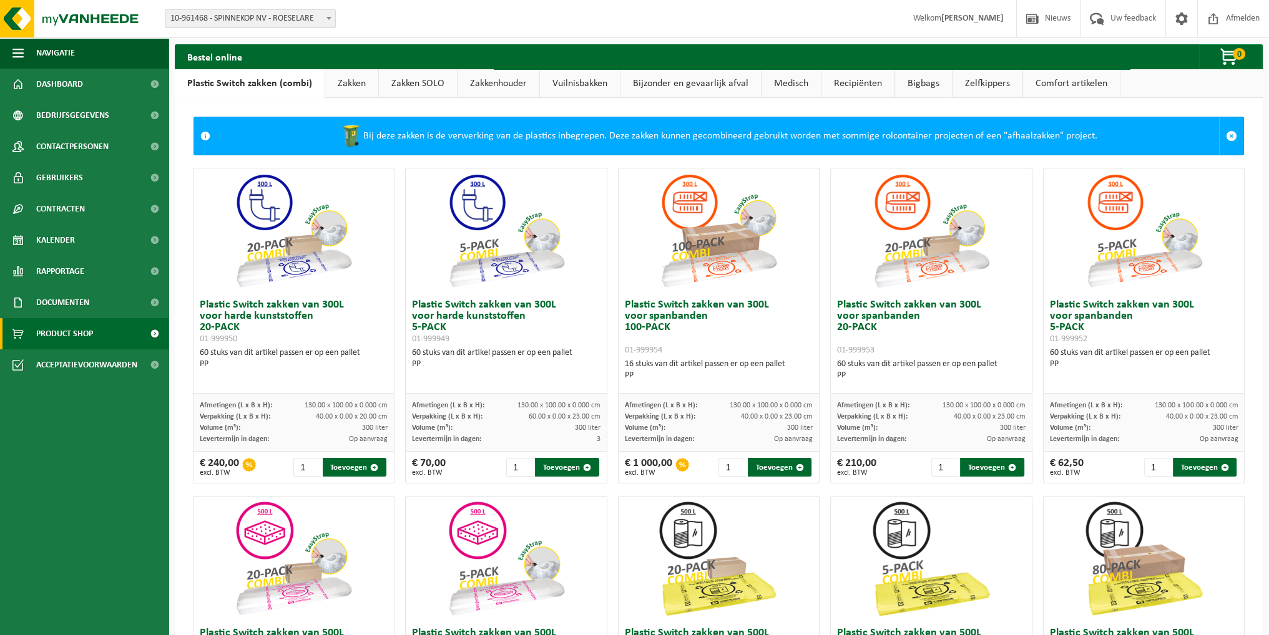
click at [562, 84] on link "Vuilnisbakken" at bounding box center [580, 83] width 80 height 29
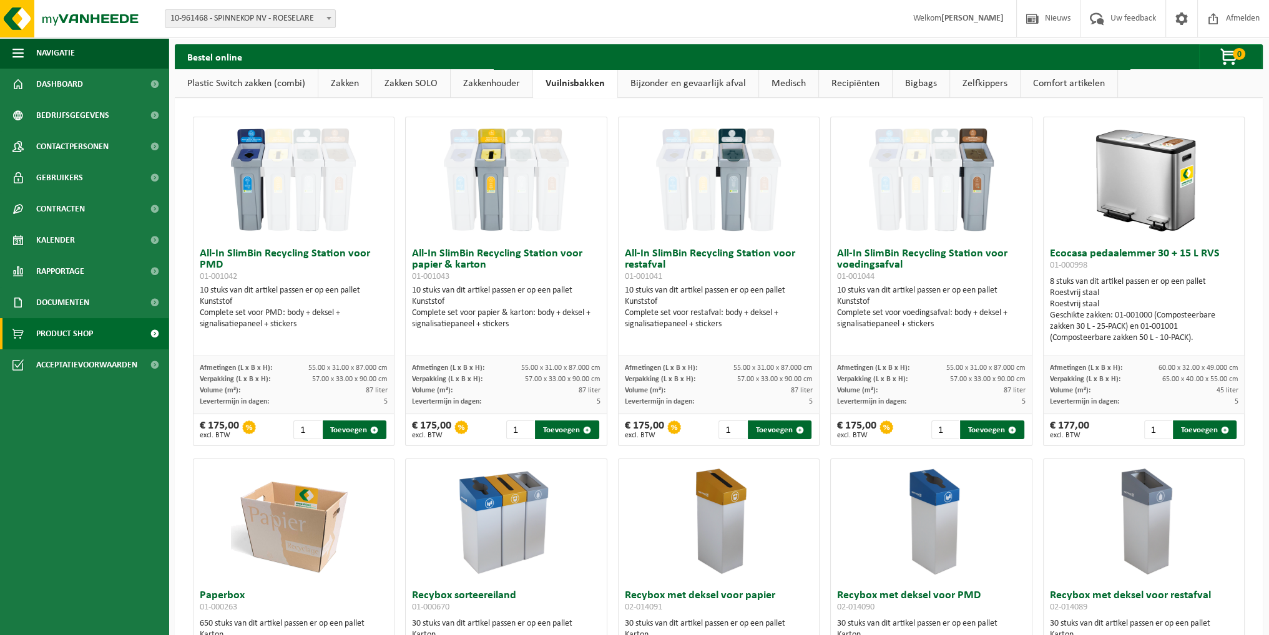
click at [664, 76] on link "Bijzonder en gevaarlijk afval" at bounding box center [688, 83] width 140 height 29
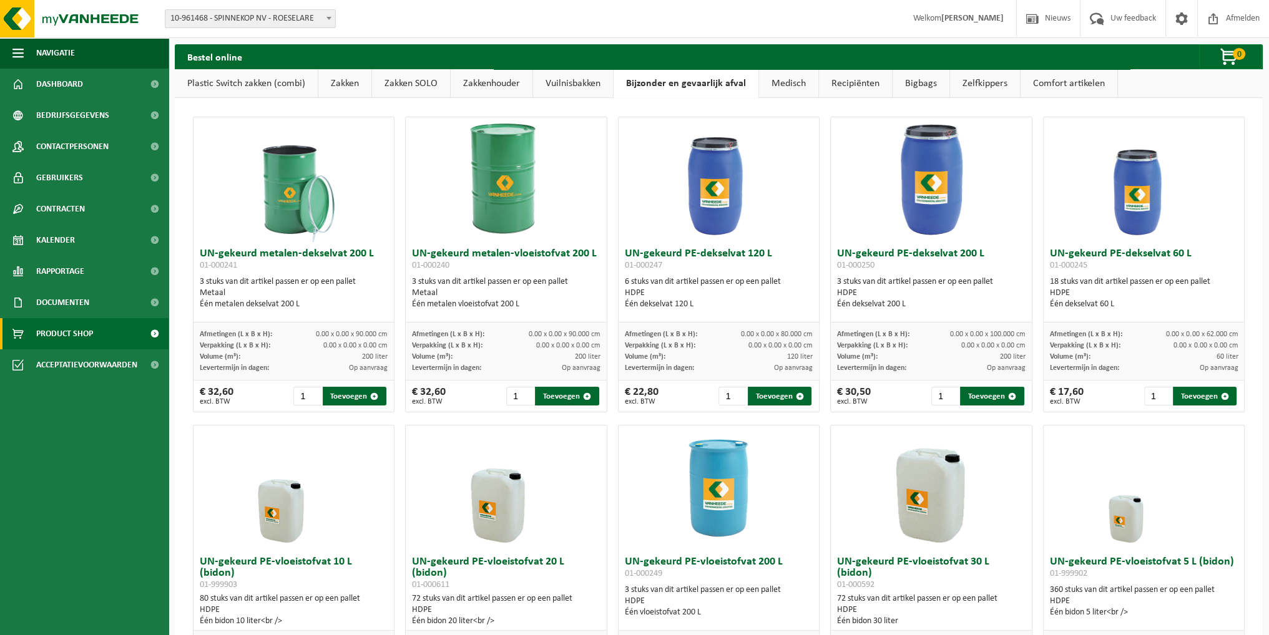
click at [560, 78] on link "Vuilnisbakken" at bounding box center [573, 83] width 80 height 29
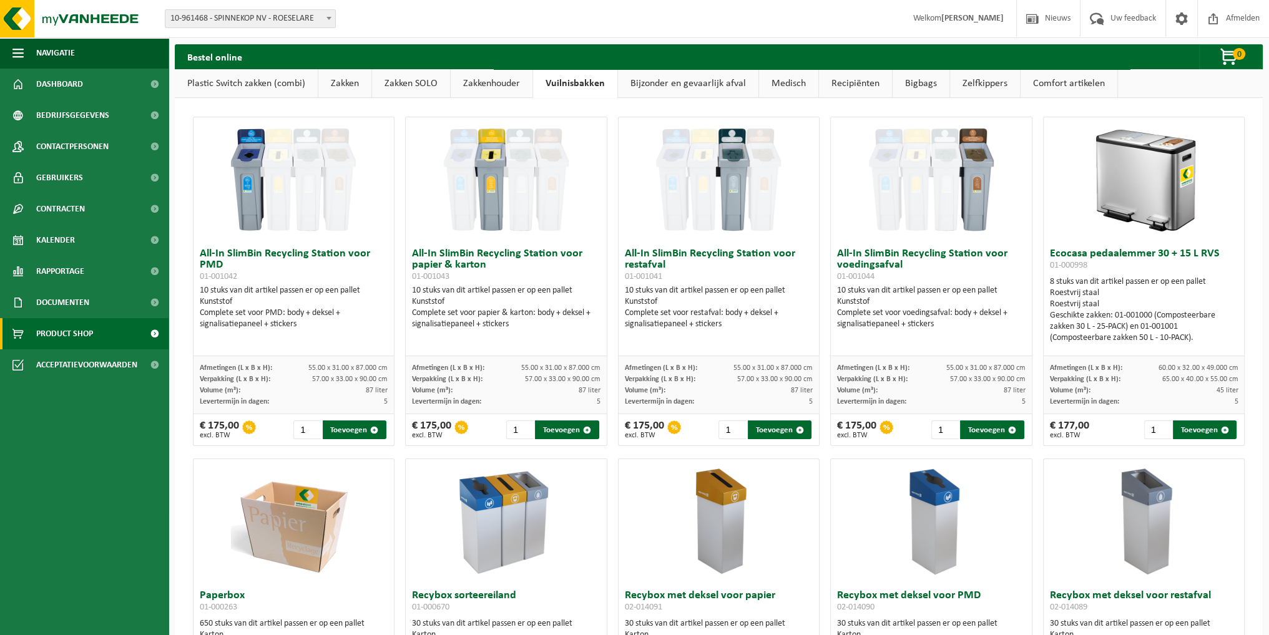
click at [690, 86] on link "Bijzonder en gevaarlijk afval" at bounding box center [688, 83] width 140 height 29
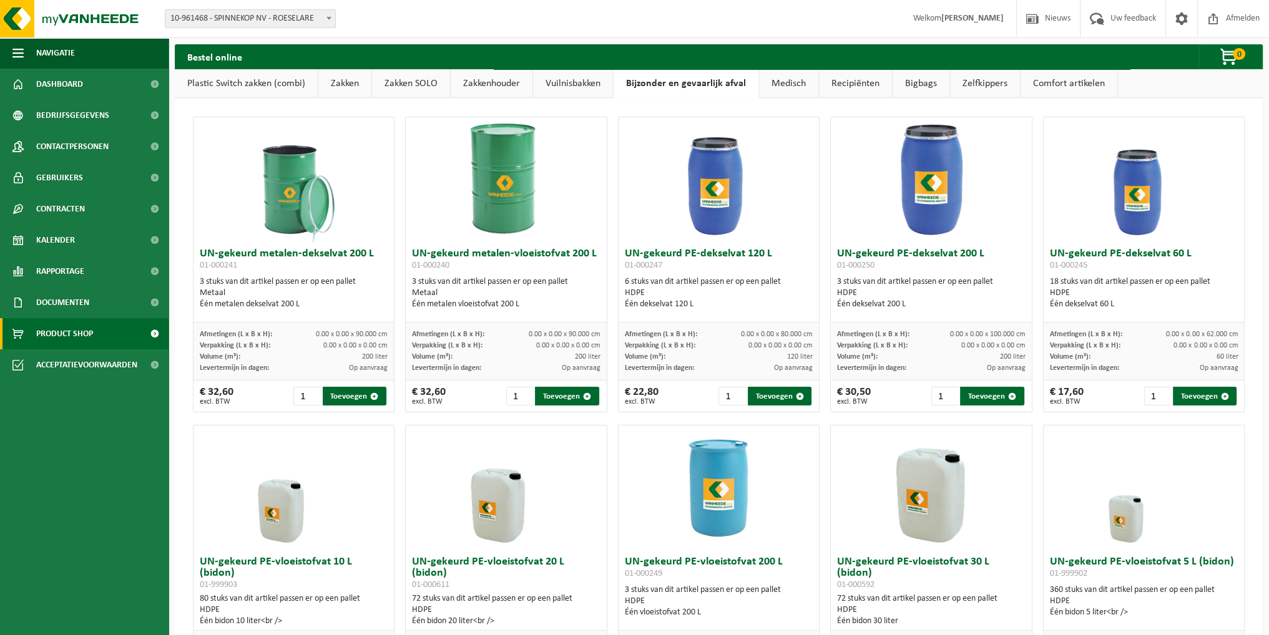
click at [403, 81] on link "Zakken SOLO" at bounding box center [411, 83] width 78 height 29
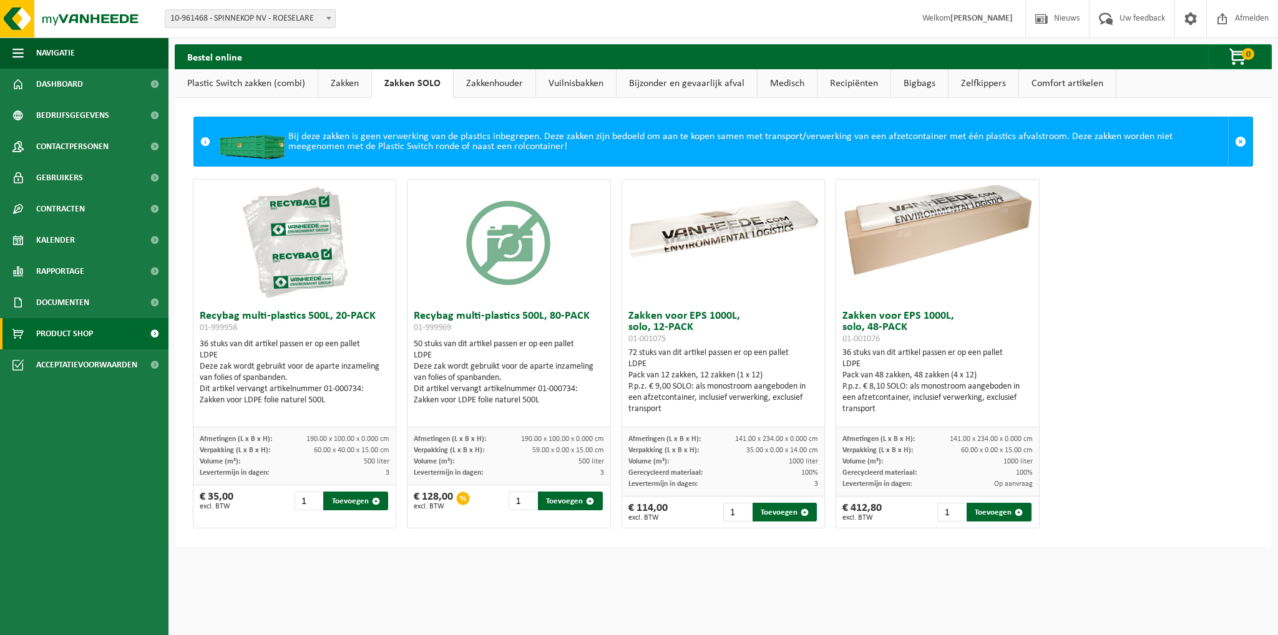
click at [339, 81] on link "Zakken" at bounding box center [344, 83] width 53 height 29
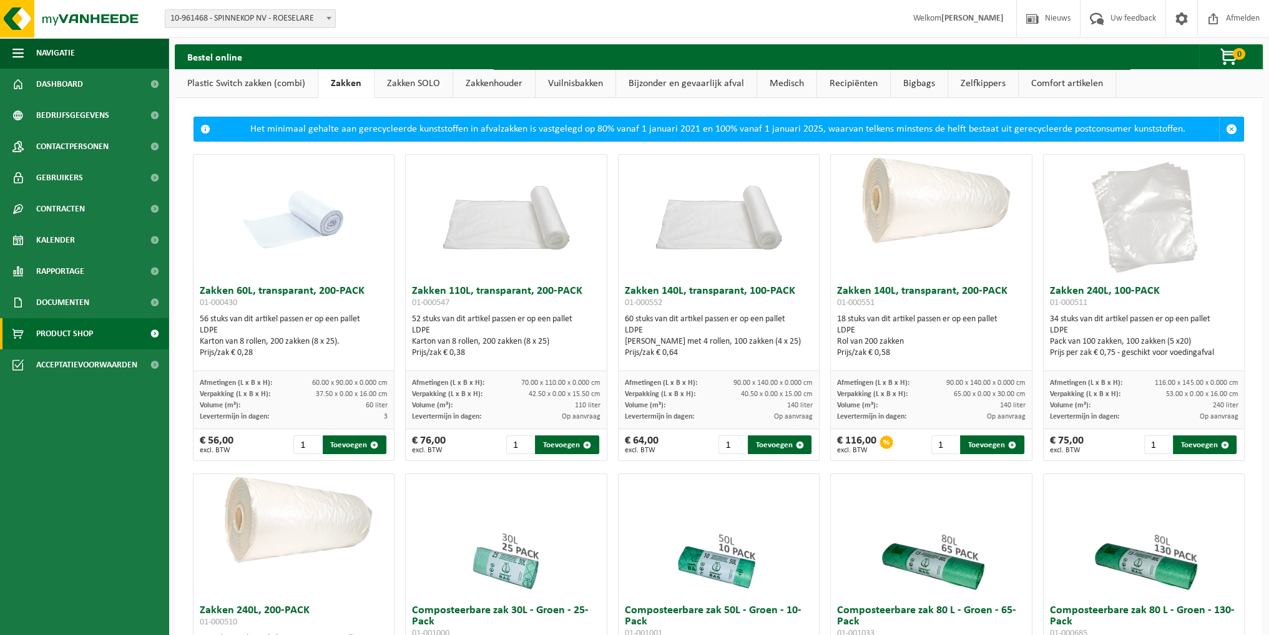
click at [255, 80] on link "Plastic Switch zakken (combi)" at bounding box center [246, 83] width 143 height 29
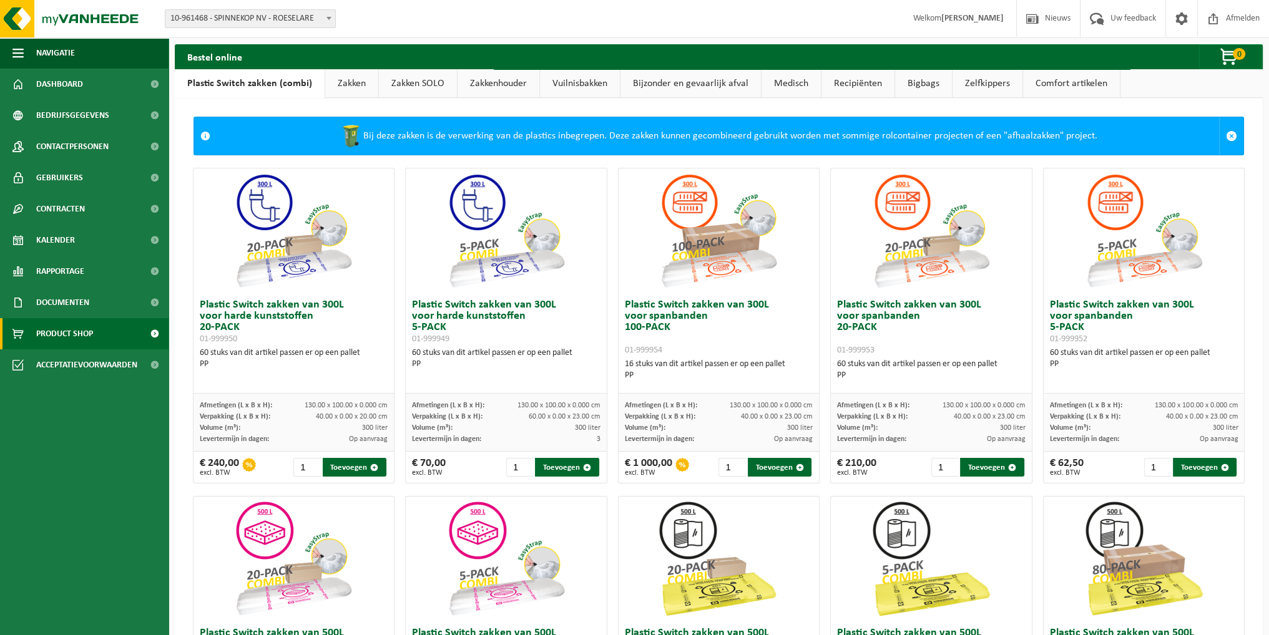
click at [1058, 85] on link "Comfort artikelen" at bounding box center [1071, 83] width 97 height 29
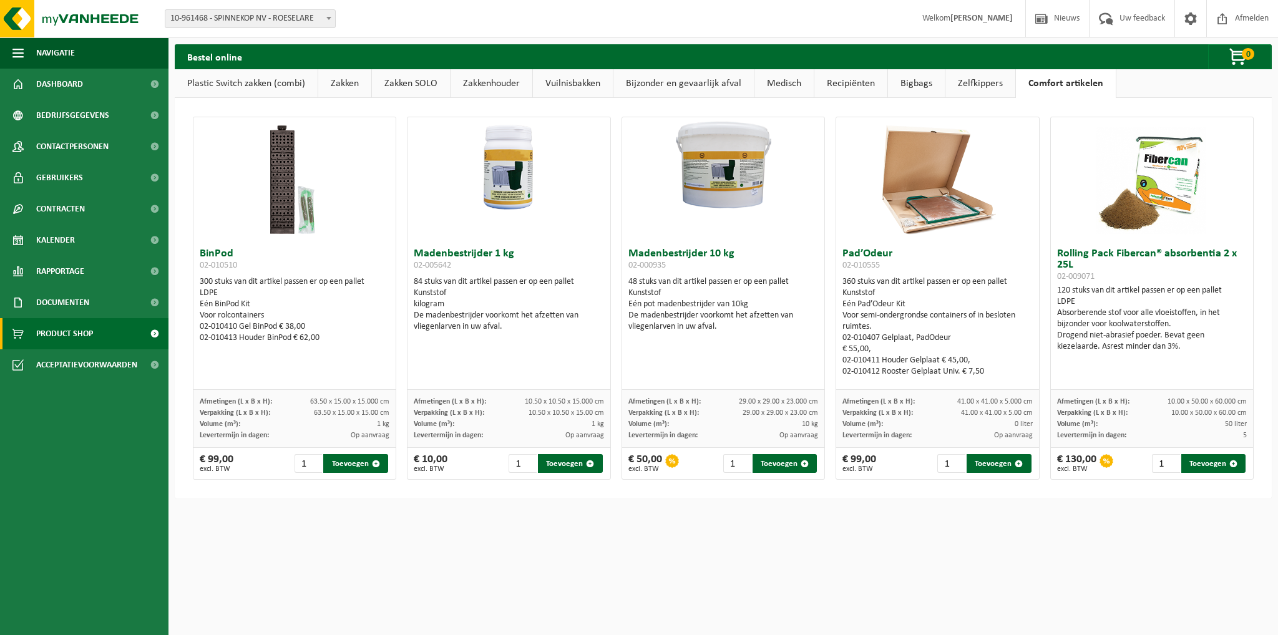
click at [983, 88] on link "Zelfkippers" at bounding box center [980, 83] width 70 height 29
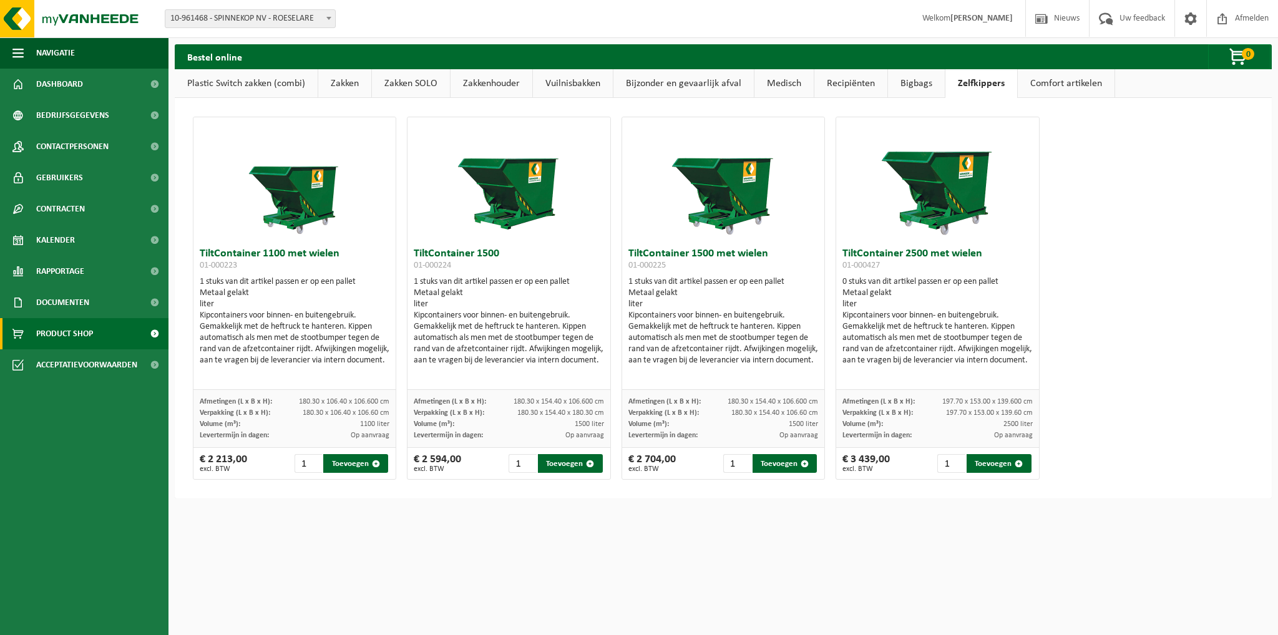
click at [909, 86] on link "Bigbags" at bounding box center [916, 83] width 57 height 29
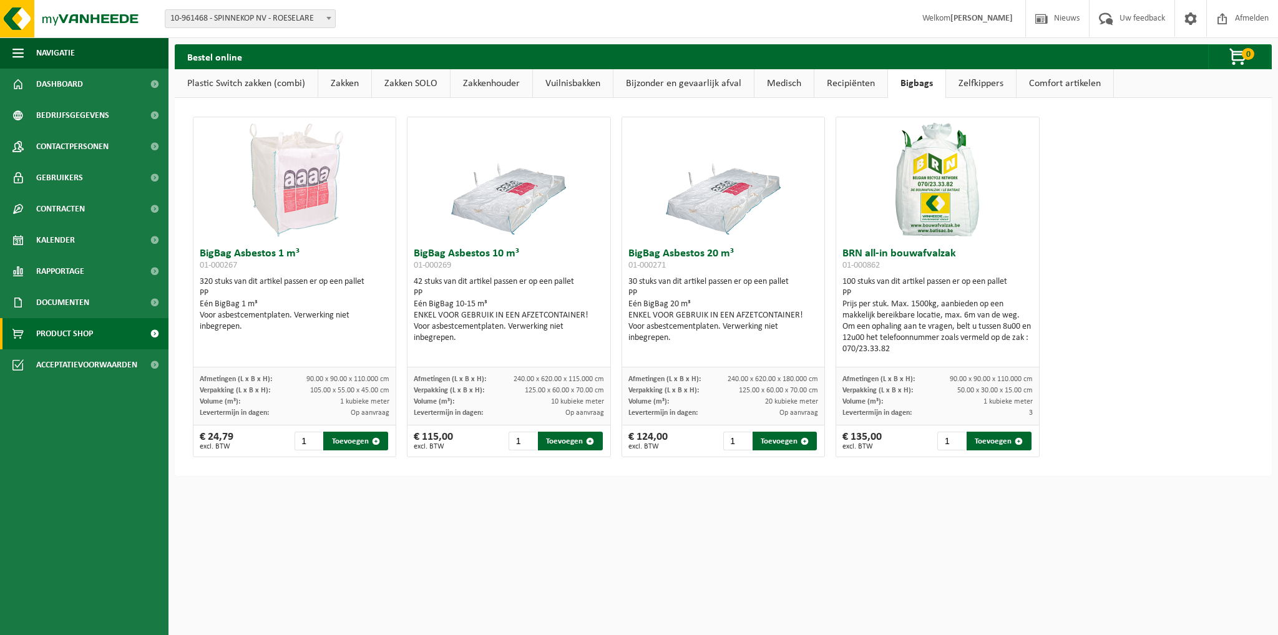
click at [847, 85] on link "Recipiënten" at bounding box center [850, 83] width 73 height 29
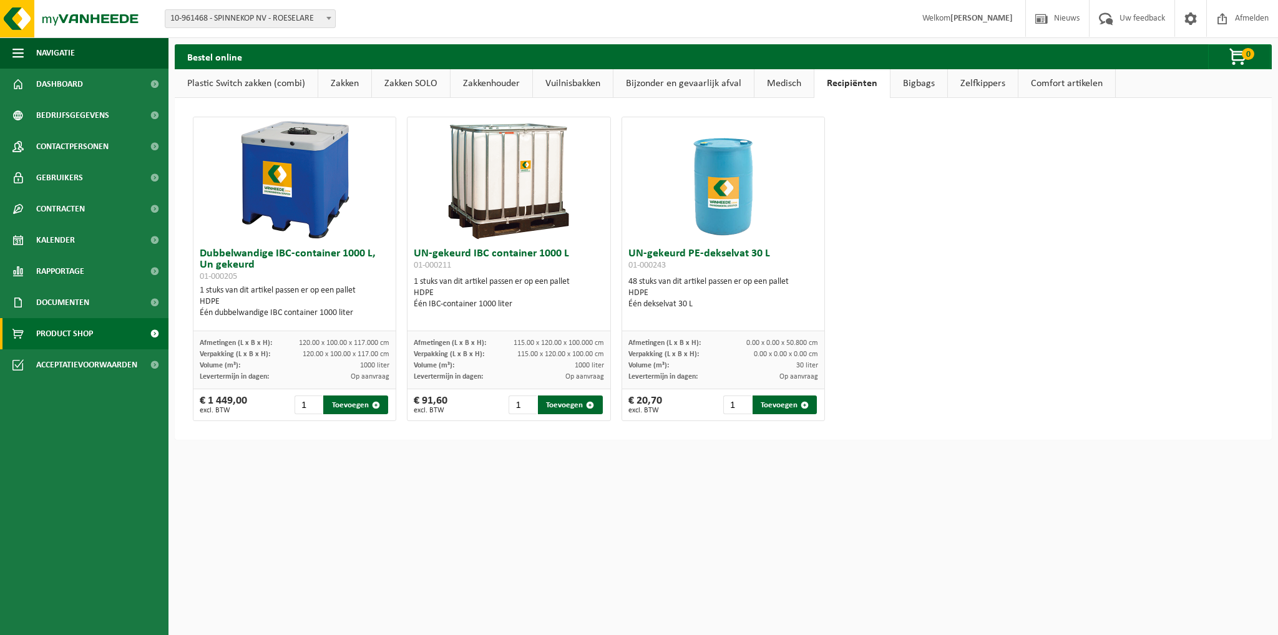
click at [767, 85] on link "Medisch" at bounding box center [783, 83] width 59 height 29
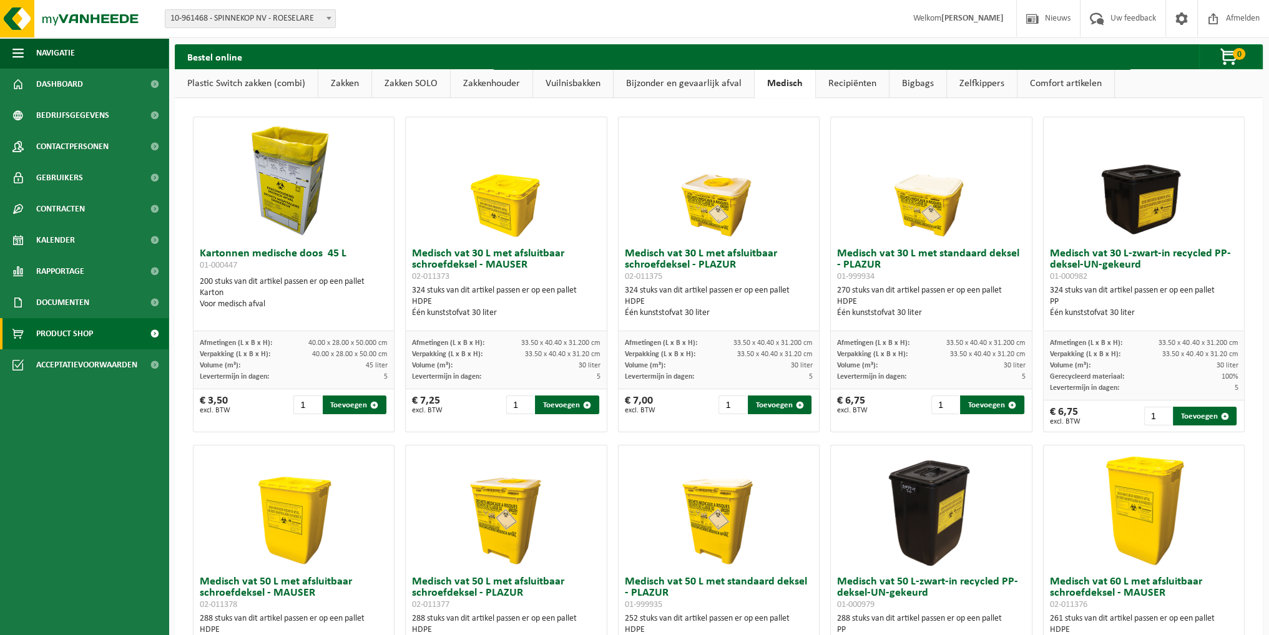
click at [694, 82] on link "Bijzonder en gevaarlijk afval" at bounding box center [683, 83] width 140 height 29
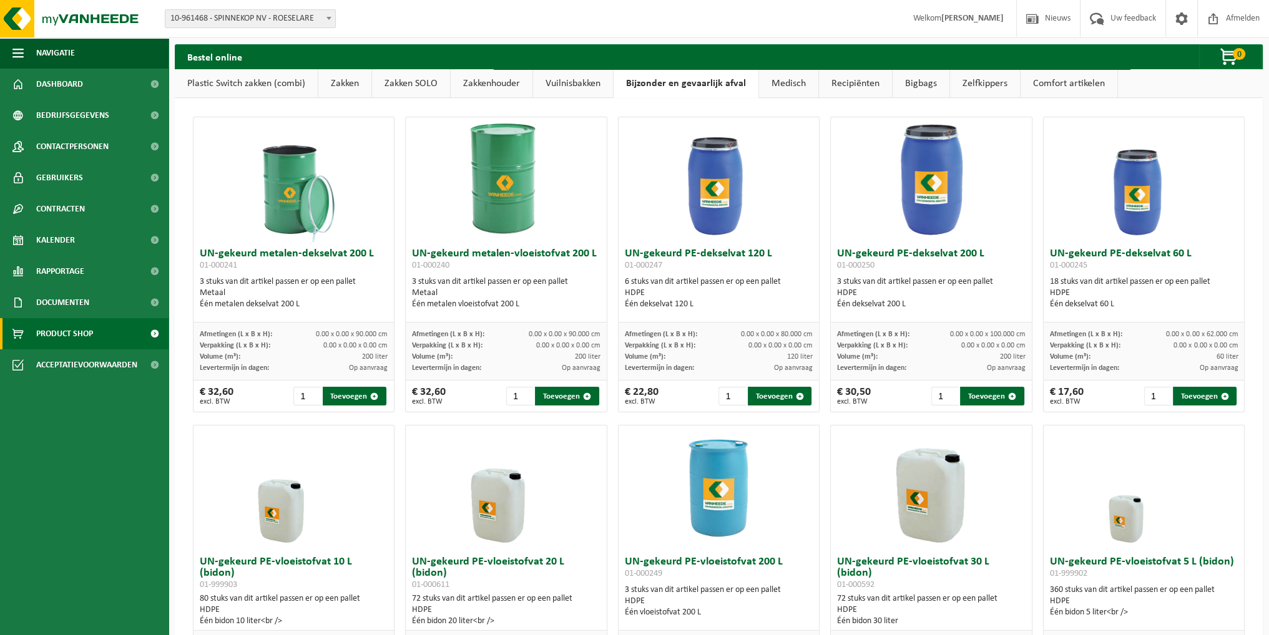
click at [577, 85] on link "Vuilnisbakken" at bounding box center [573, 83] width 80 height 29
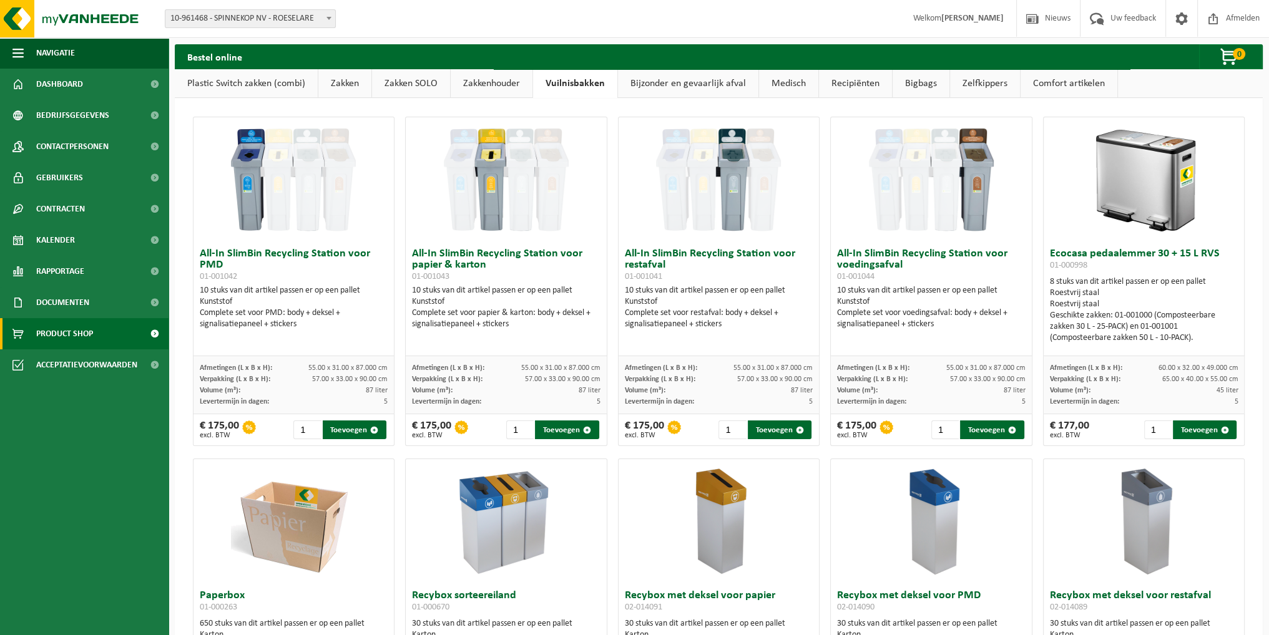
click at [505, 85] on link "Zakkenhouder" at bounding box center [492, 83] width 82 height 29
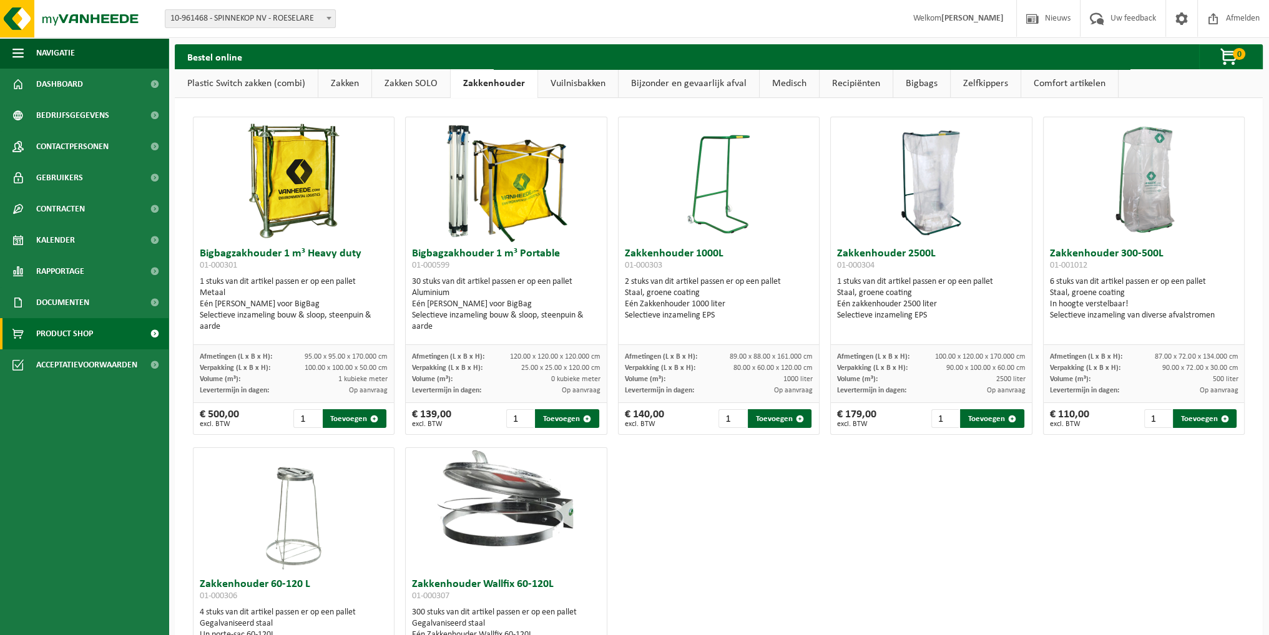
click at [427, 83] on link "Zakken SOLO" at bounding box center [411, 83] width 78 height 29
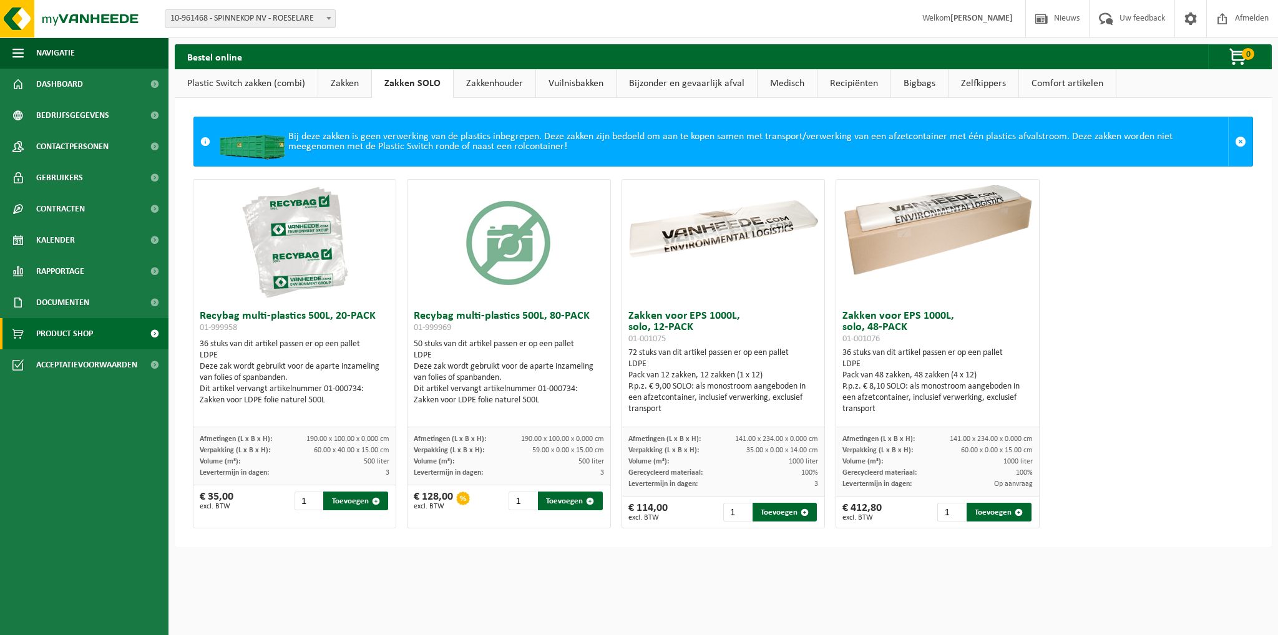
click at [495, 84] on link "Zakkenhouder" at bounding box center [495, 83] width 82 height 29
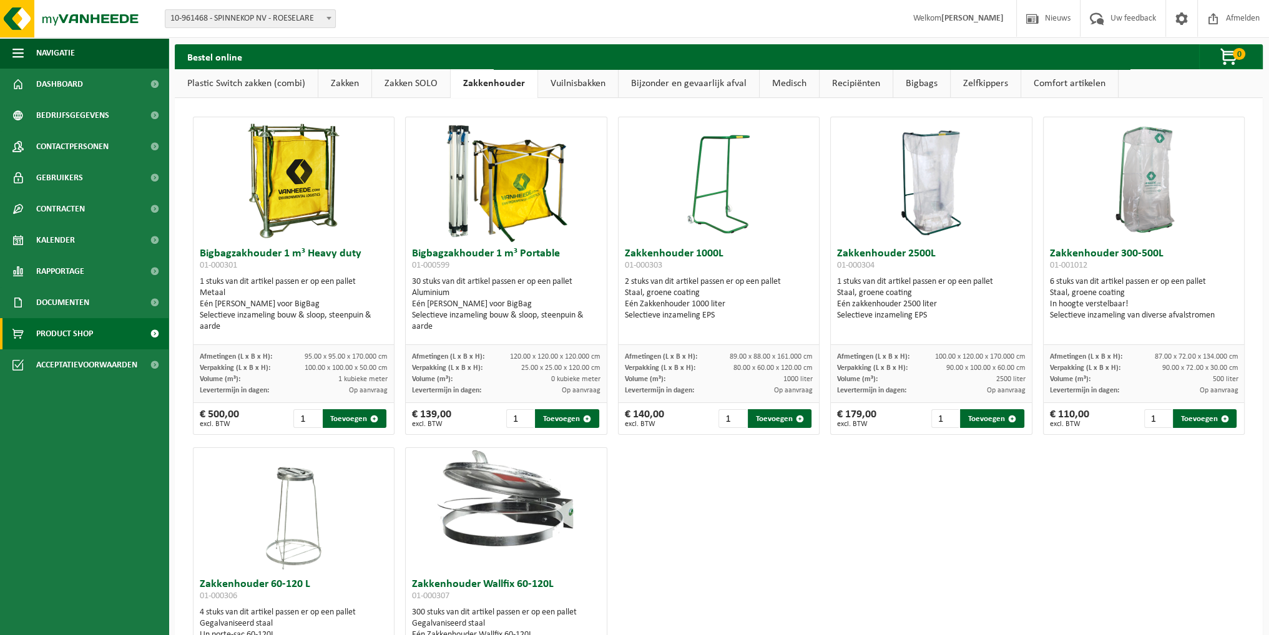
click at [349, 84] on link "Zakken" at bounding box center [344, 83] width 53 height 29
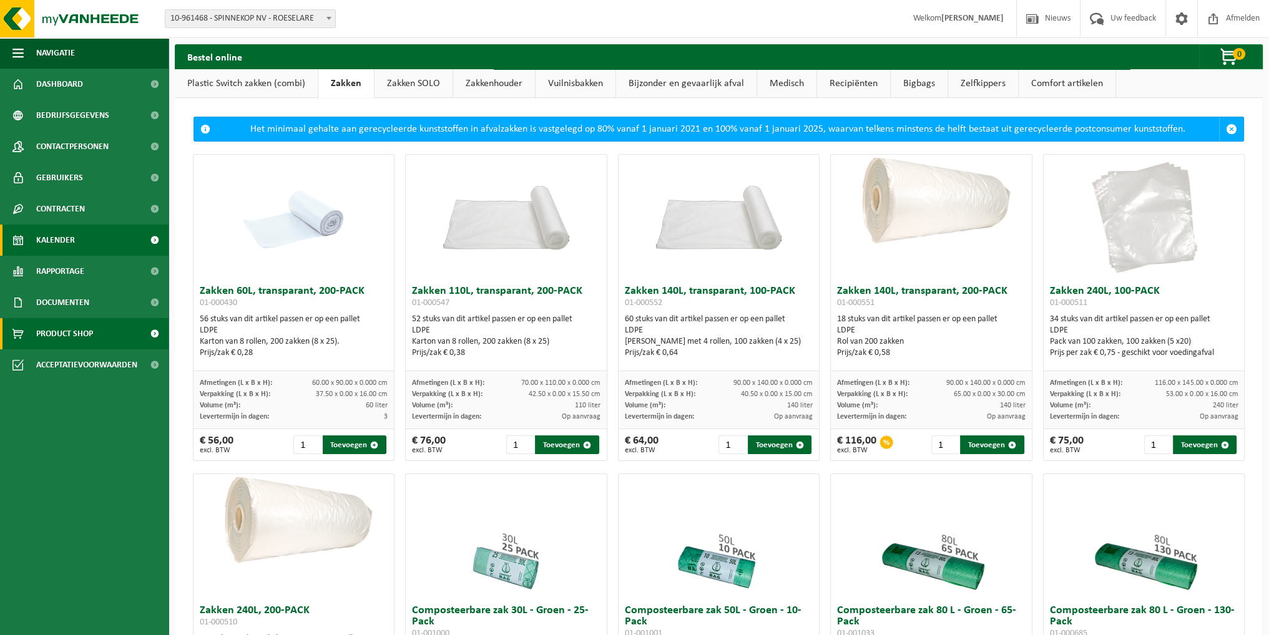
click at [97, 243] on link "Kalender" at bounding box center [84, 240] width 168 height 31
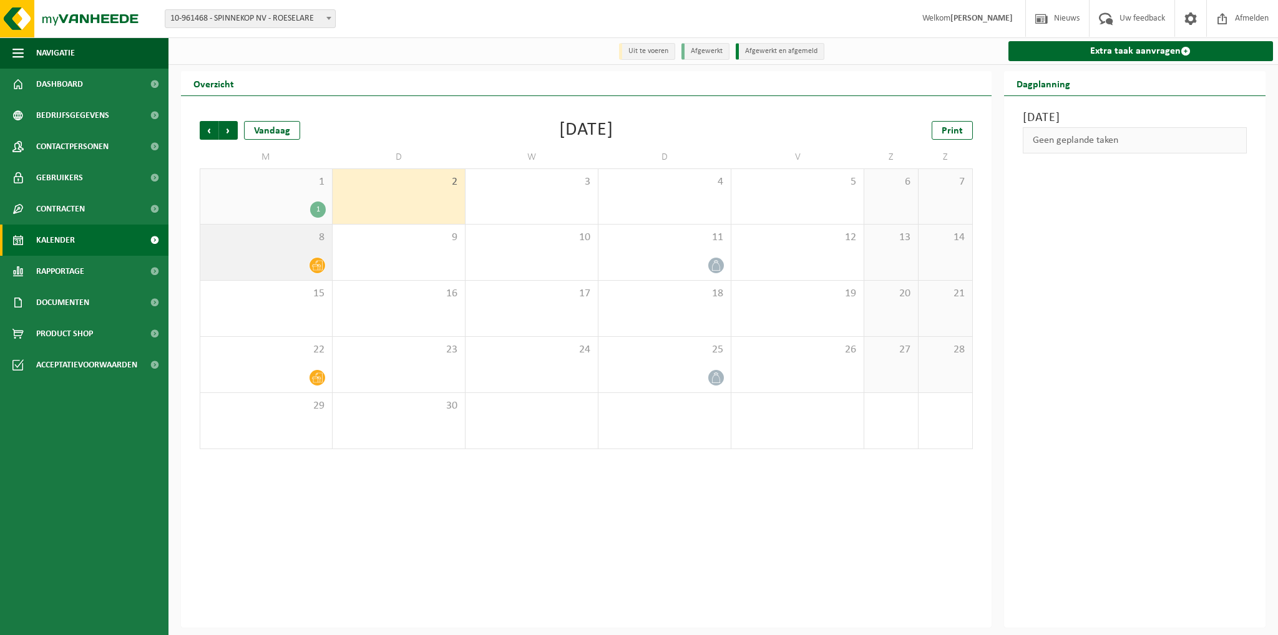
click at [320, 268] on icon at bounding box center [317, 266] width 11 height 10
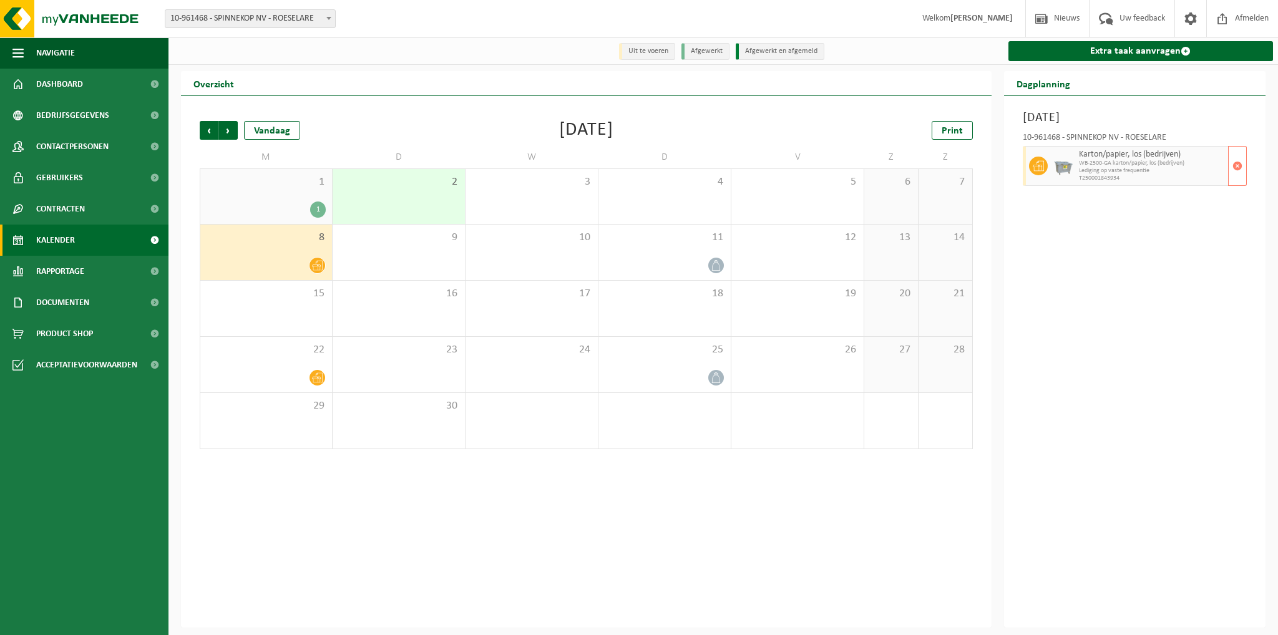
click at [1151, 167] on span "WB-2500-GA karton/papier, los (bedrijven)" at bounding box center [1152, 163] width 147 height 7
click at [529, 542] on div "Vorige Volgende Vandaag [DATE] Print M D W D V Z Z 1 1 2 3 4 5 6 7 8 9 10 11 12…" at bounding box center [586, 362] width 811 height 532
